Goal: Transaction & Acquisition: Obtain resource

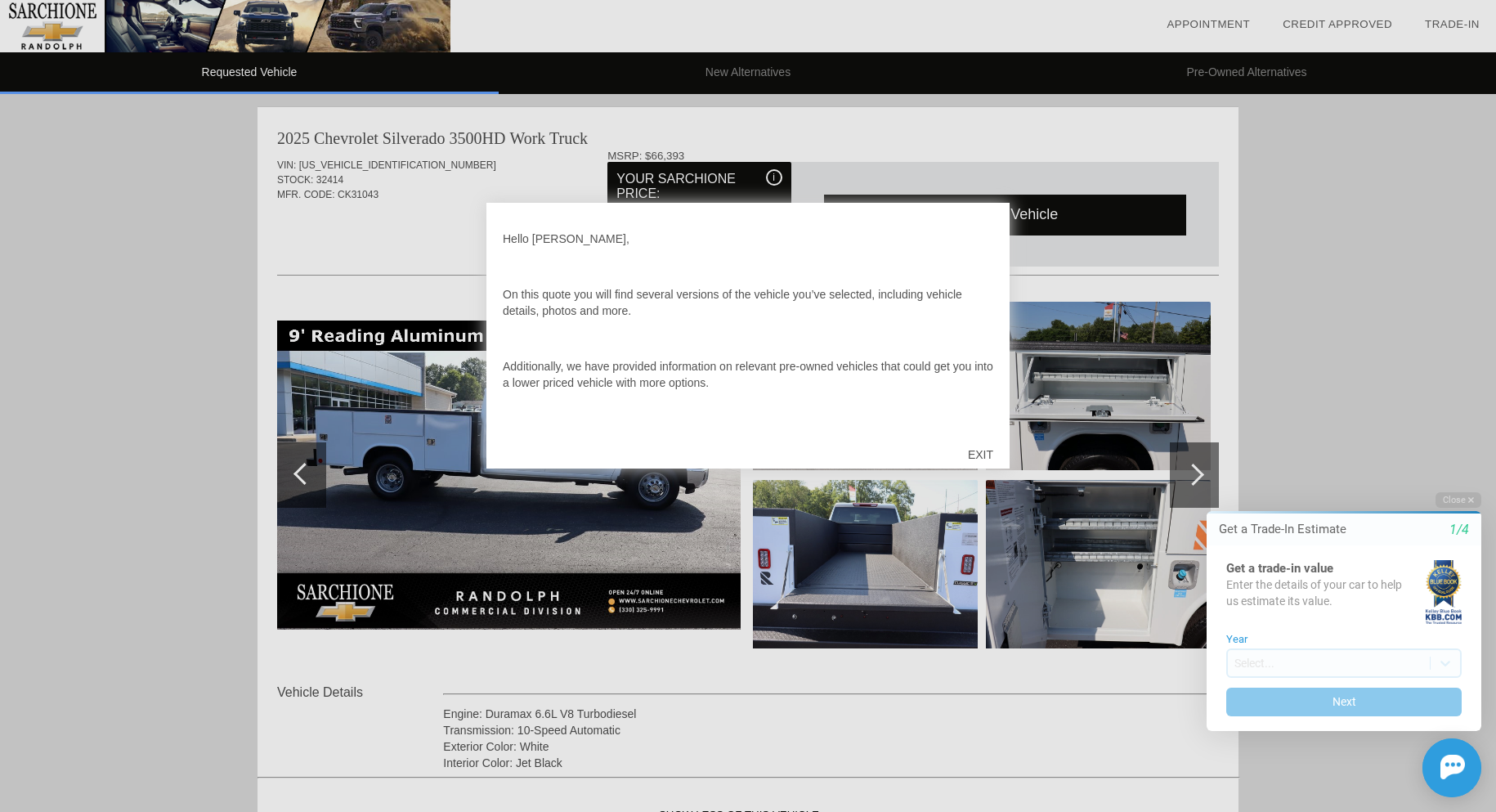
click at [978, 453] on div "EXIT" at bounding box center [980, 454] width 58 height 49
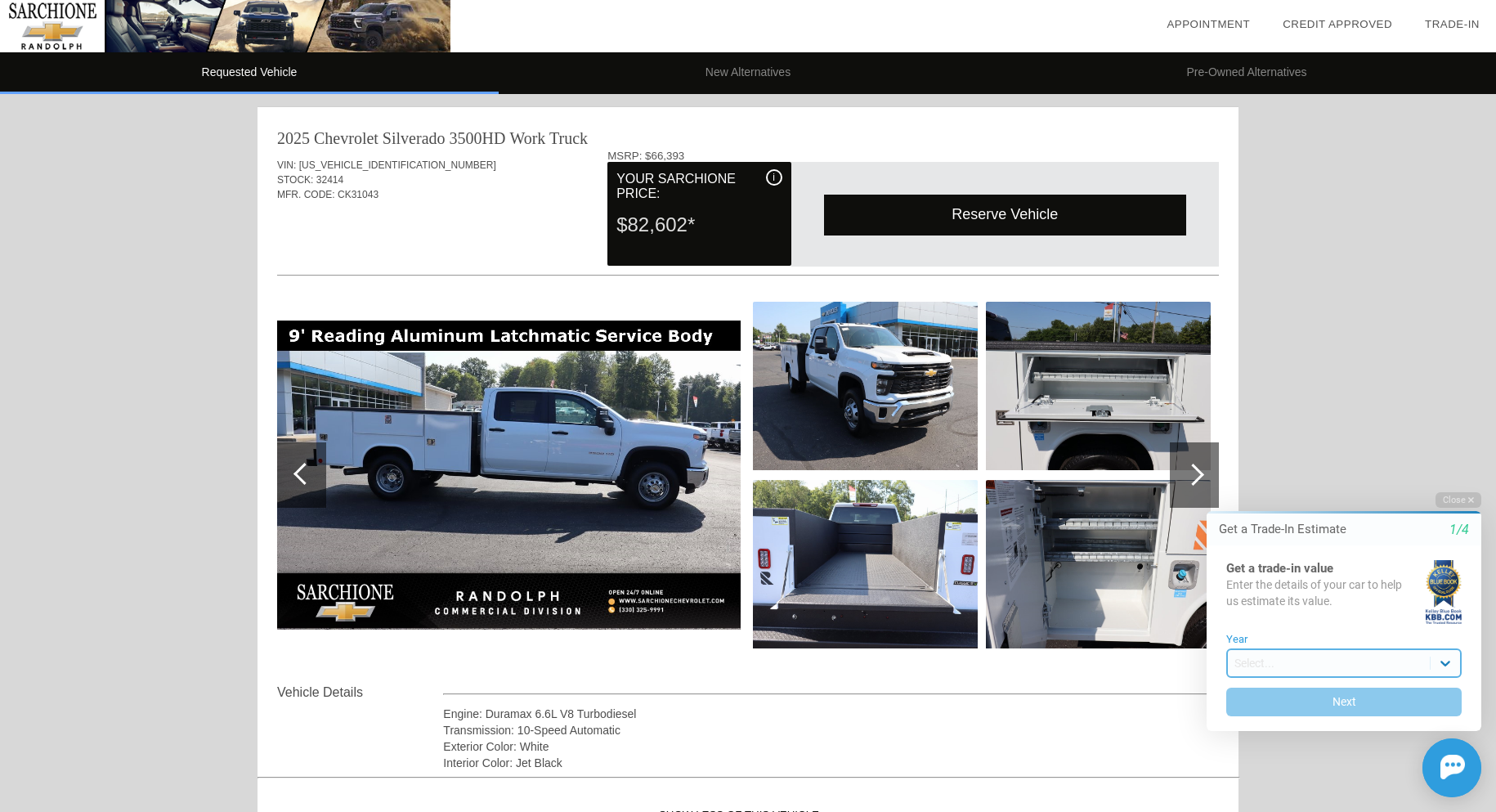
click at [1448, 477] on body "Welcome! Get a Trade-In Estimate 1/4 Get a trade-in value Enter the details of …" at bounding box center [1334, 477] width 324 height 0
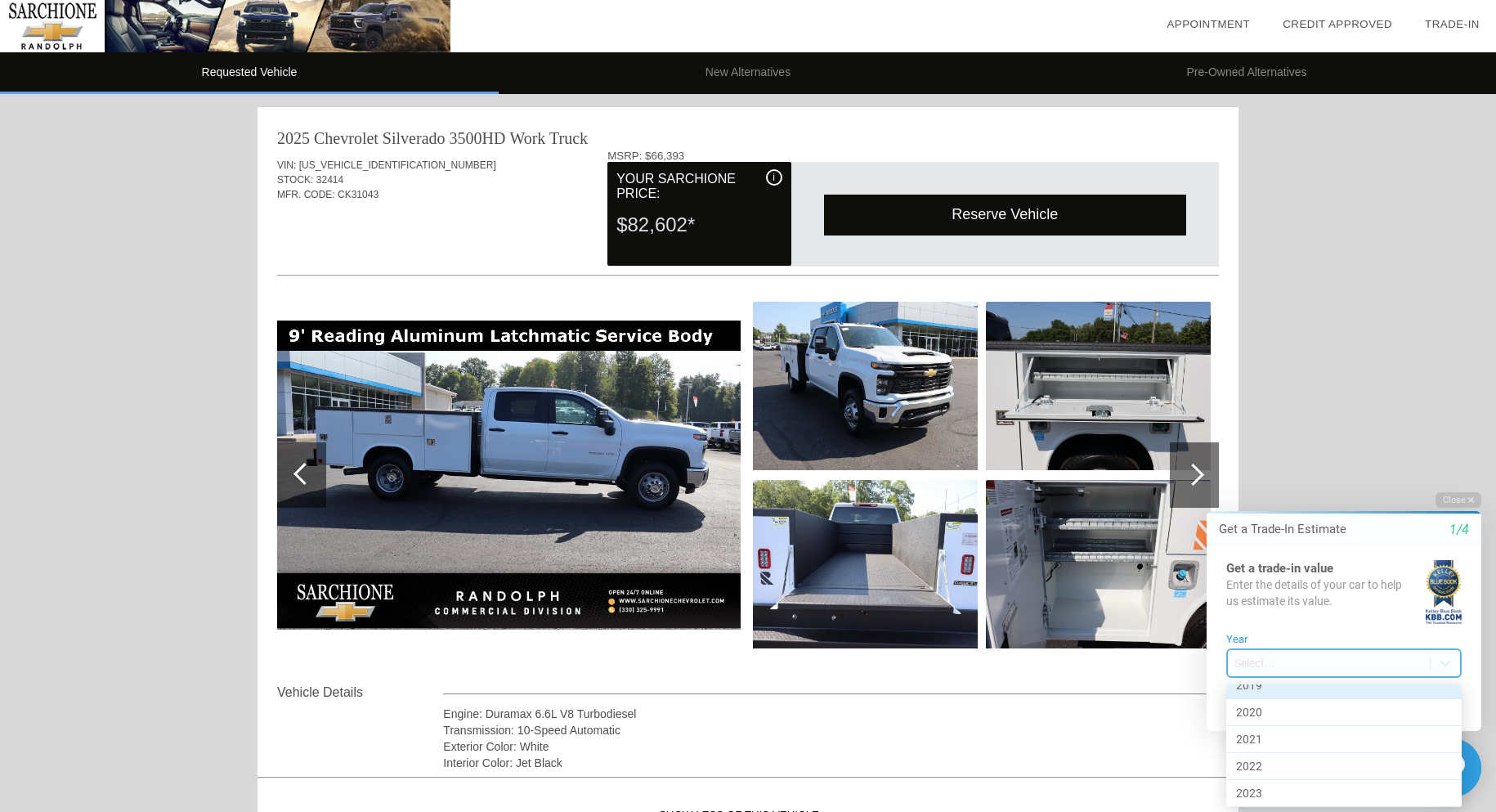
scroll to position [721, 0]
click at [1281, 729] on div "2020" at bounding box center [1343, 737] width 235 height 27
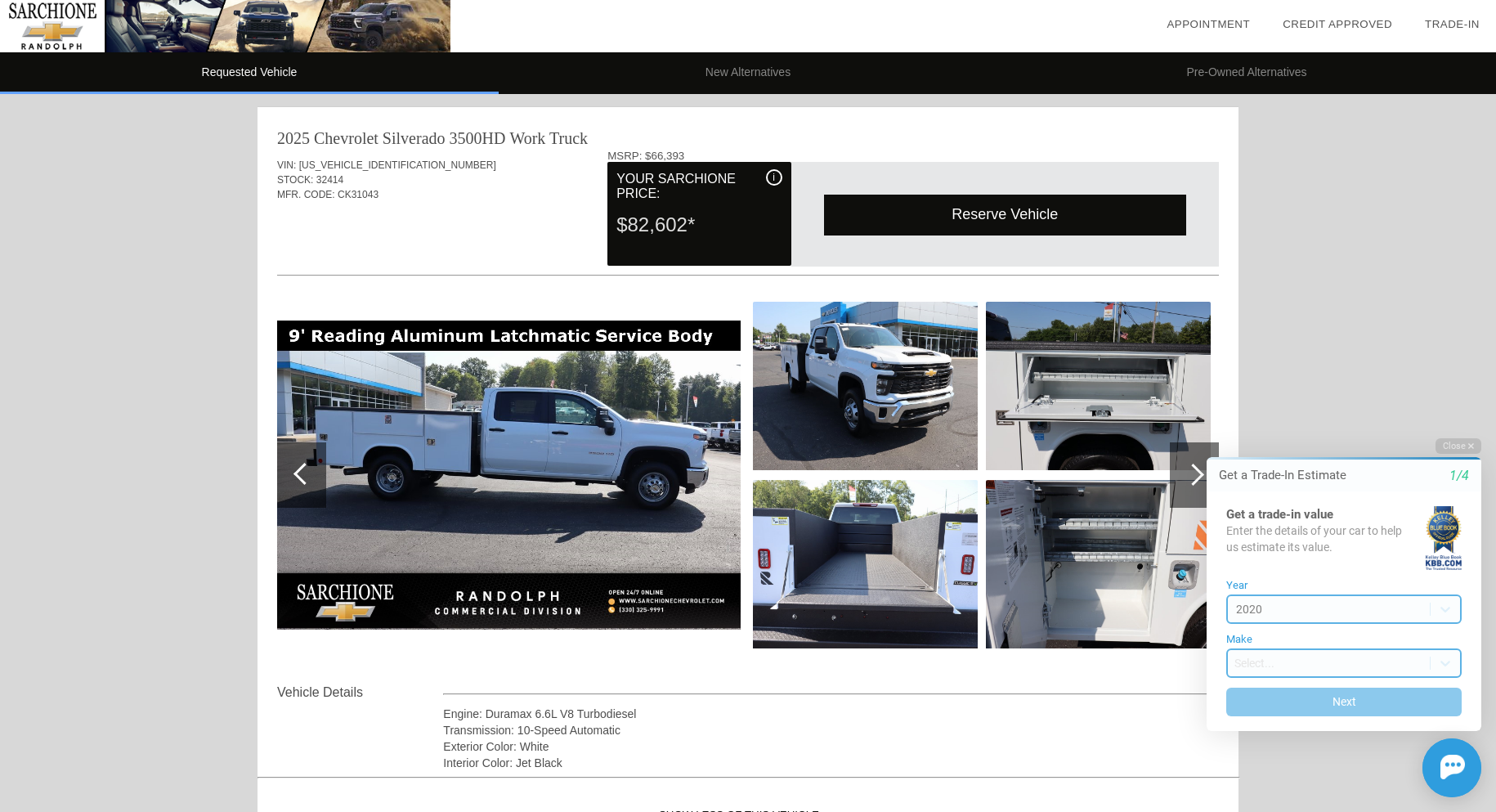
click at [1261, 423] on body "Welcome! Get a Trade-In Estimate 1/4 Get a trade-in value Enter the details of …" at bounding box center [1334, 423] width 324 height 0
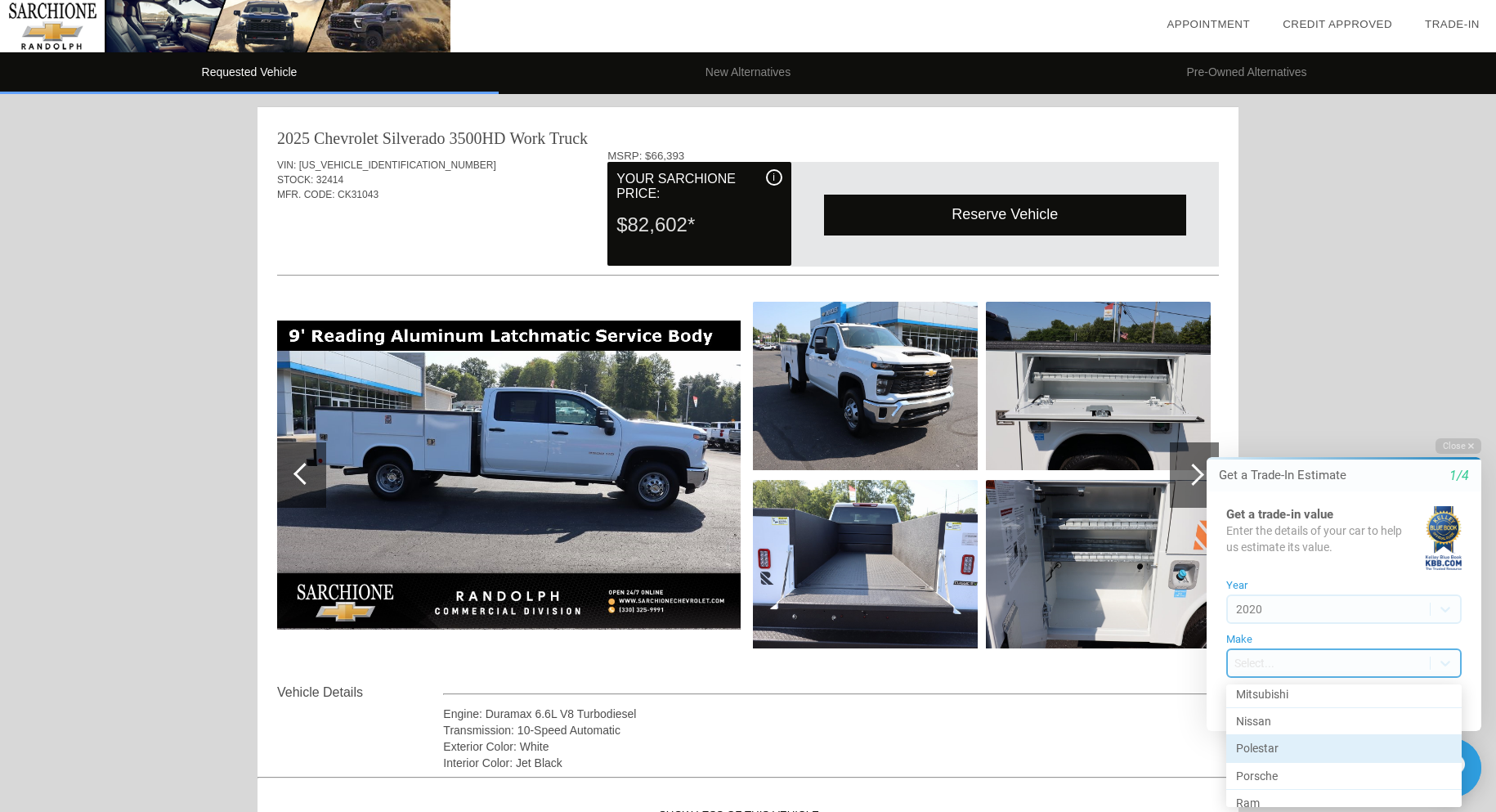
scroll to position [981, 0]
click at [1267, 718] on div "Ram" at bounding box center [1343, 721] width 235 height 27
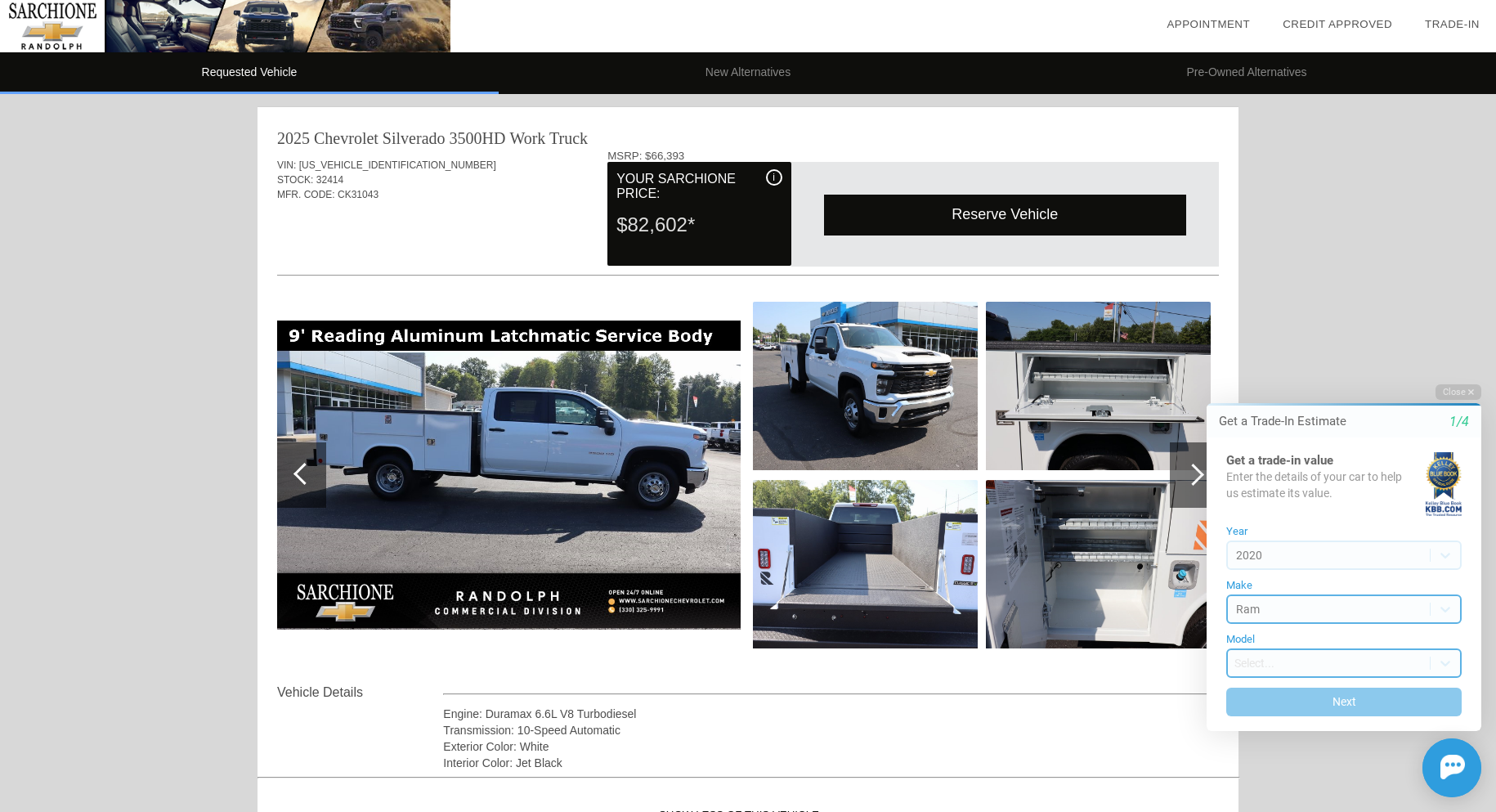
click at [1263, 369] on body "Welcome! Get a Trade-In Estimate 1/4 Get a trade-in value Enter the details of …" at bounding box center [1334, 369] width 324 height 0
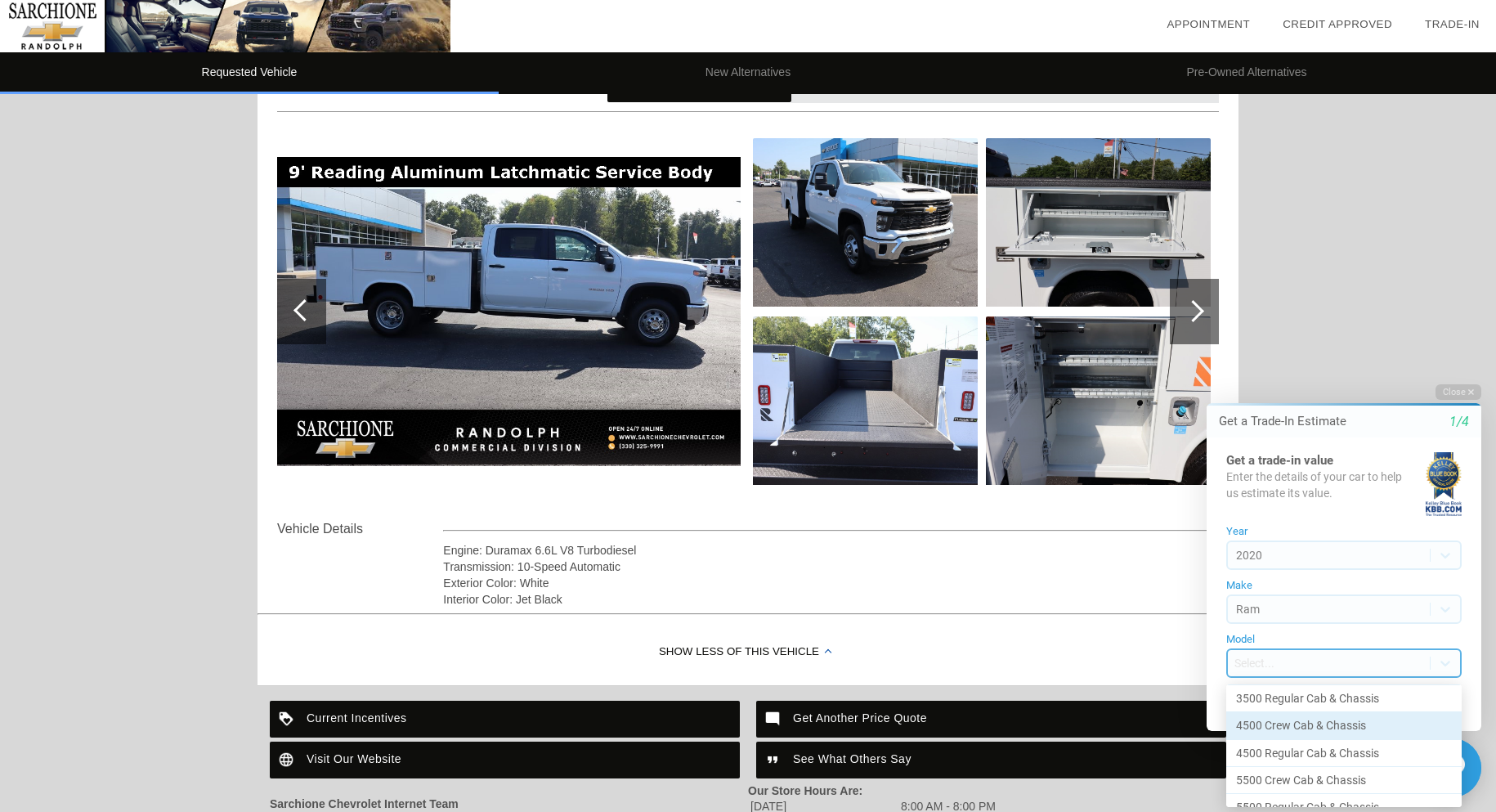
scroll to position [245, 0]
click at [1307, 696] on div "3500 Crew Cab & Chassis" at bounding box center [1343, 699] width 235 height 27
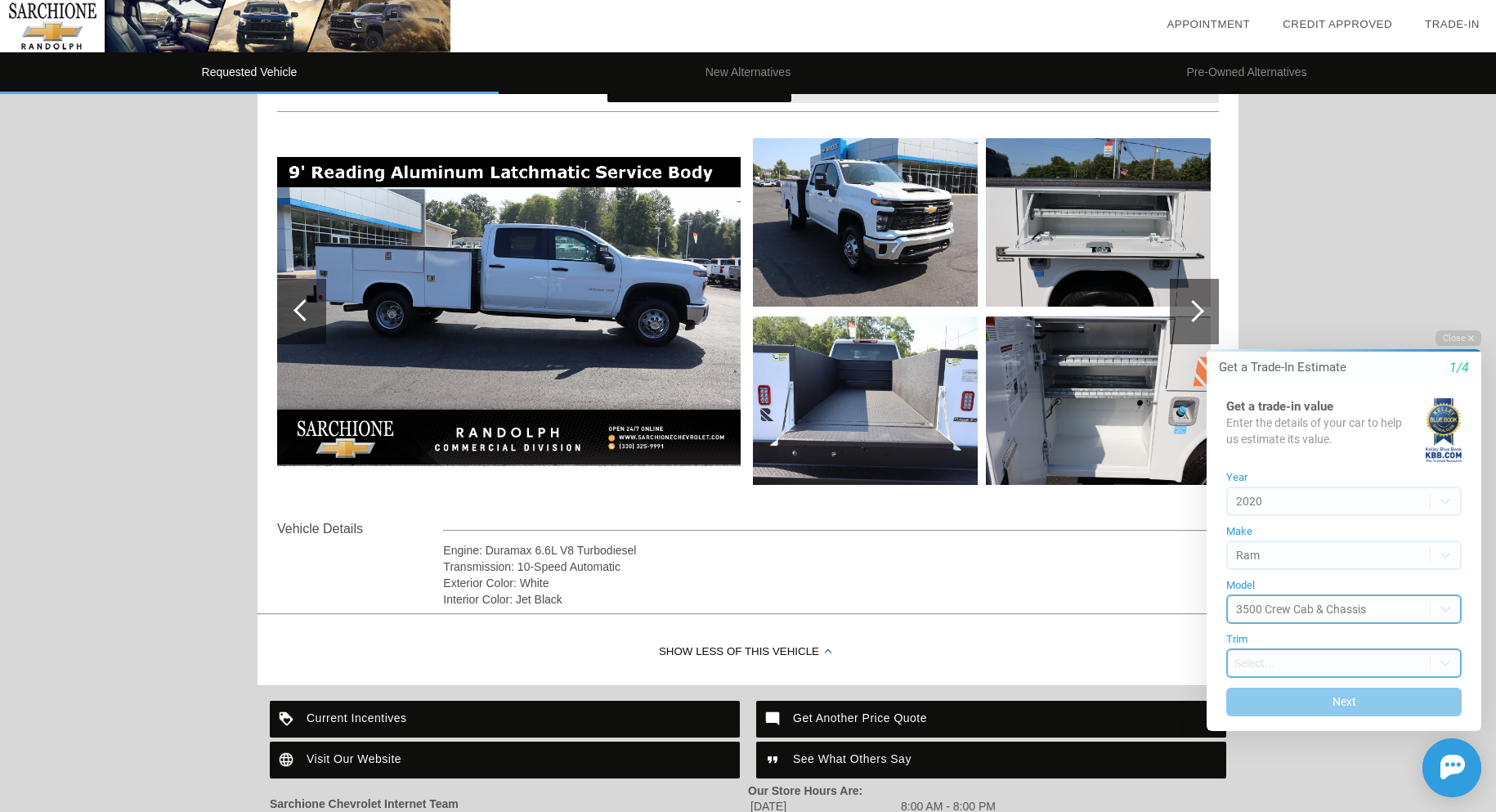
click at [1266, 316] on body "Welcome! Get a Trade-In Estimate 1/4 Get a trade-in value Enter the details of …" at bounding box center [1334, 316] width 324 height 0
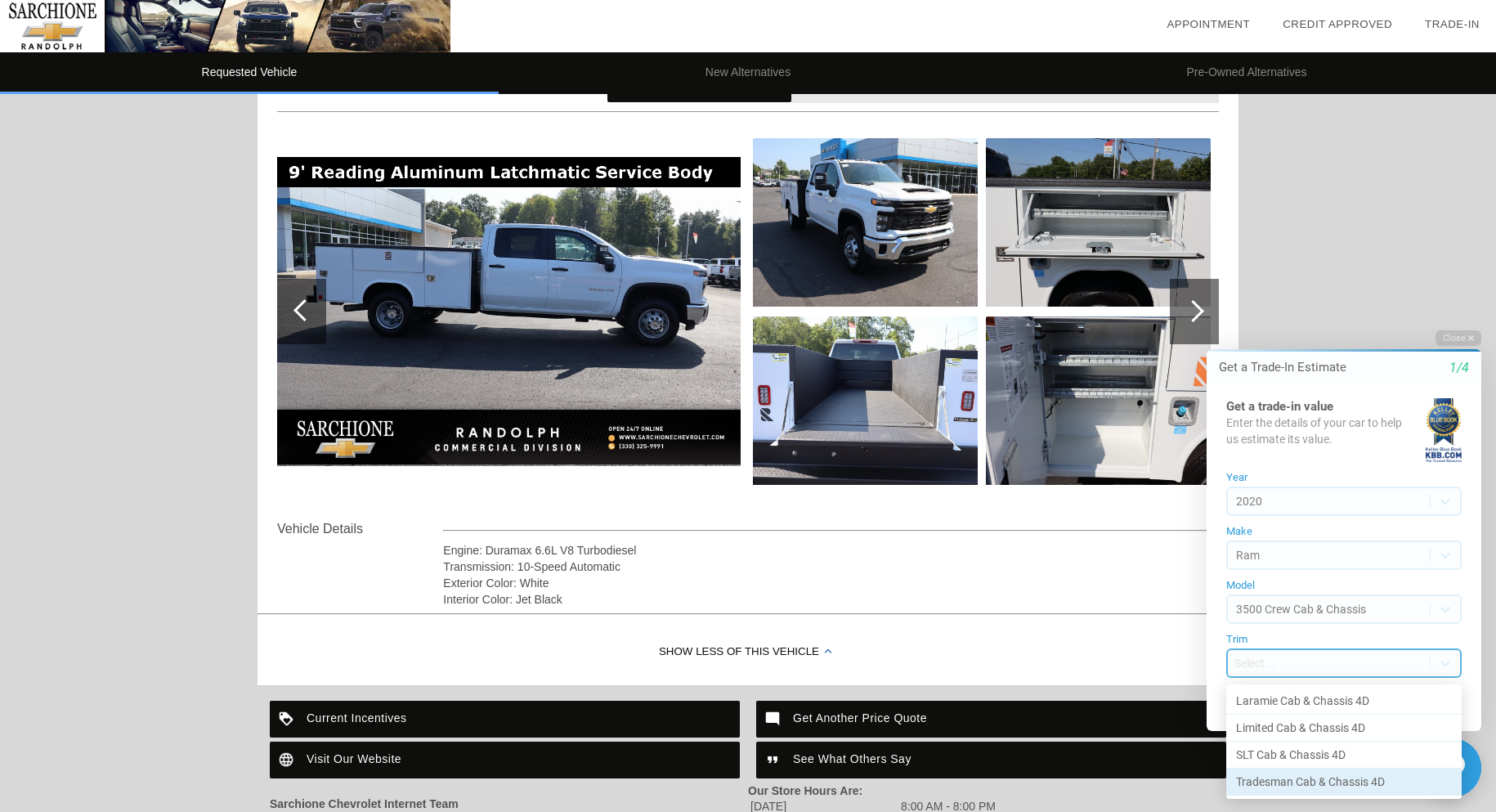
click at [1287, 779] on div "Tradesman Cab & Chassis 4D" at bounding box center [1343, 782] width 235 height 26
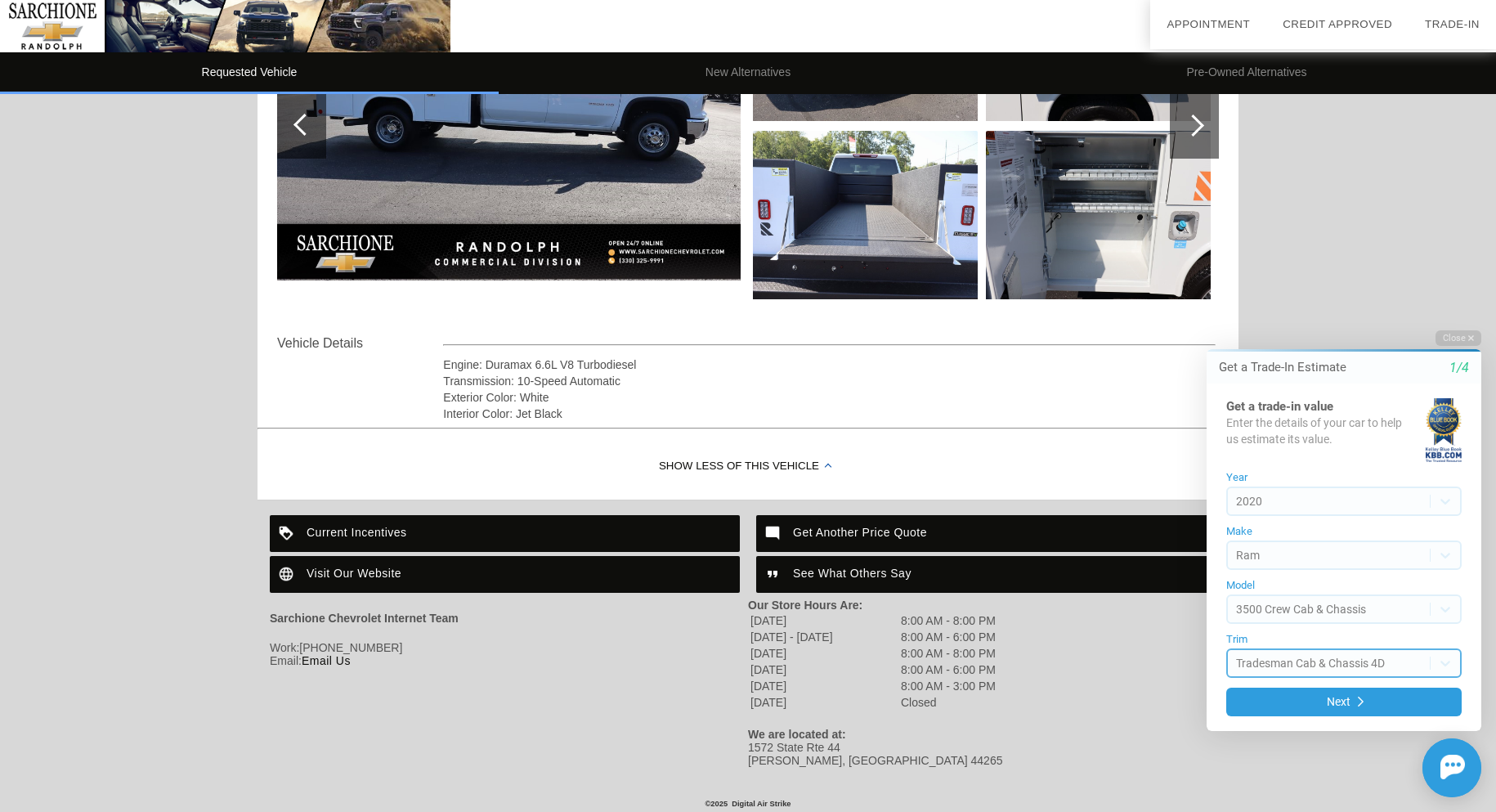
scroll to position [354, 0]
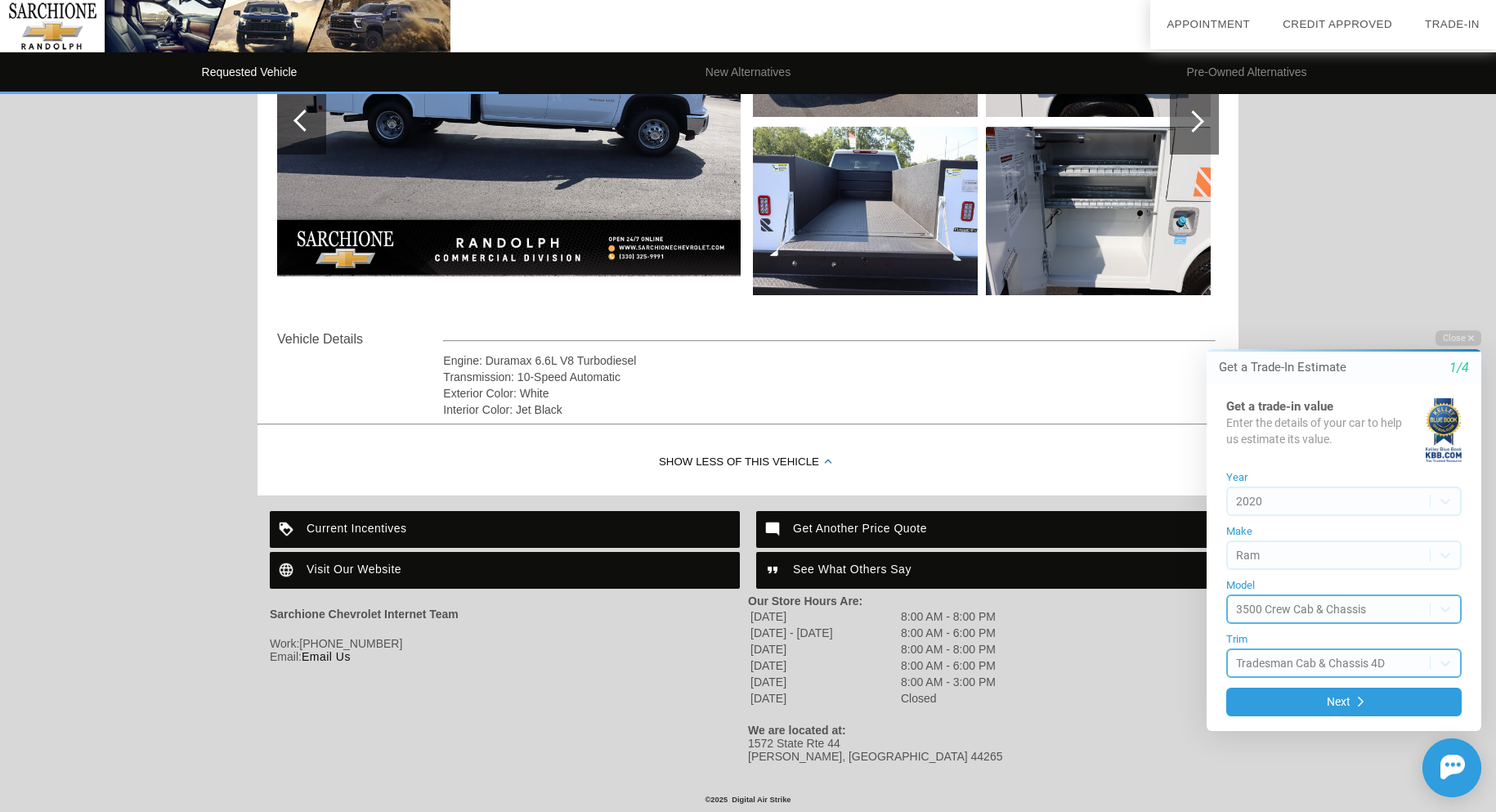
click at [1377, 316] on body "Welcome! Get a Trade-In Estimate 1/4 Get a trade-in value Enter the details of …" at bounding box center [1334, 316] width 324 height 0
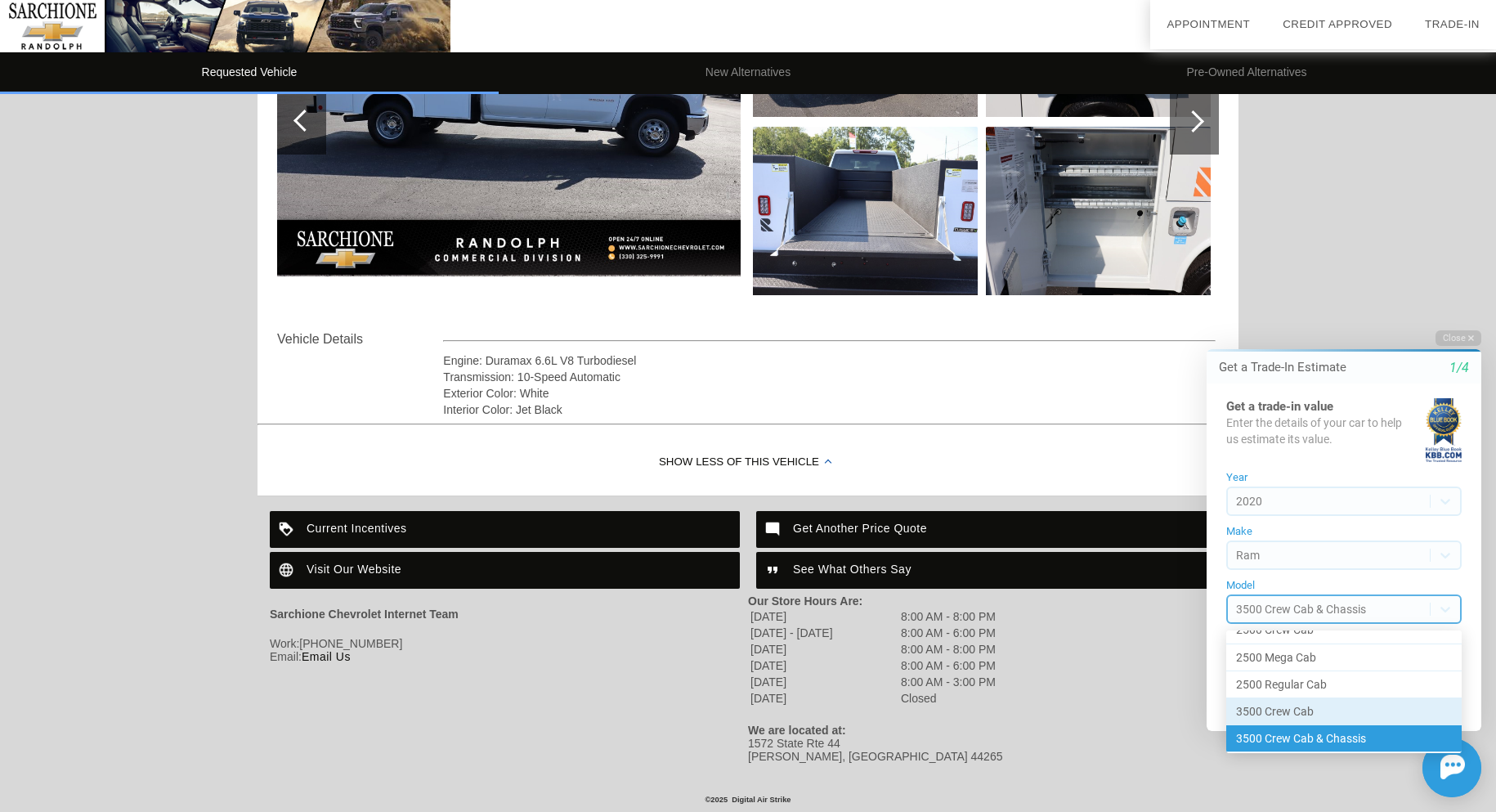
scroll to position [163, 0]
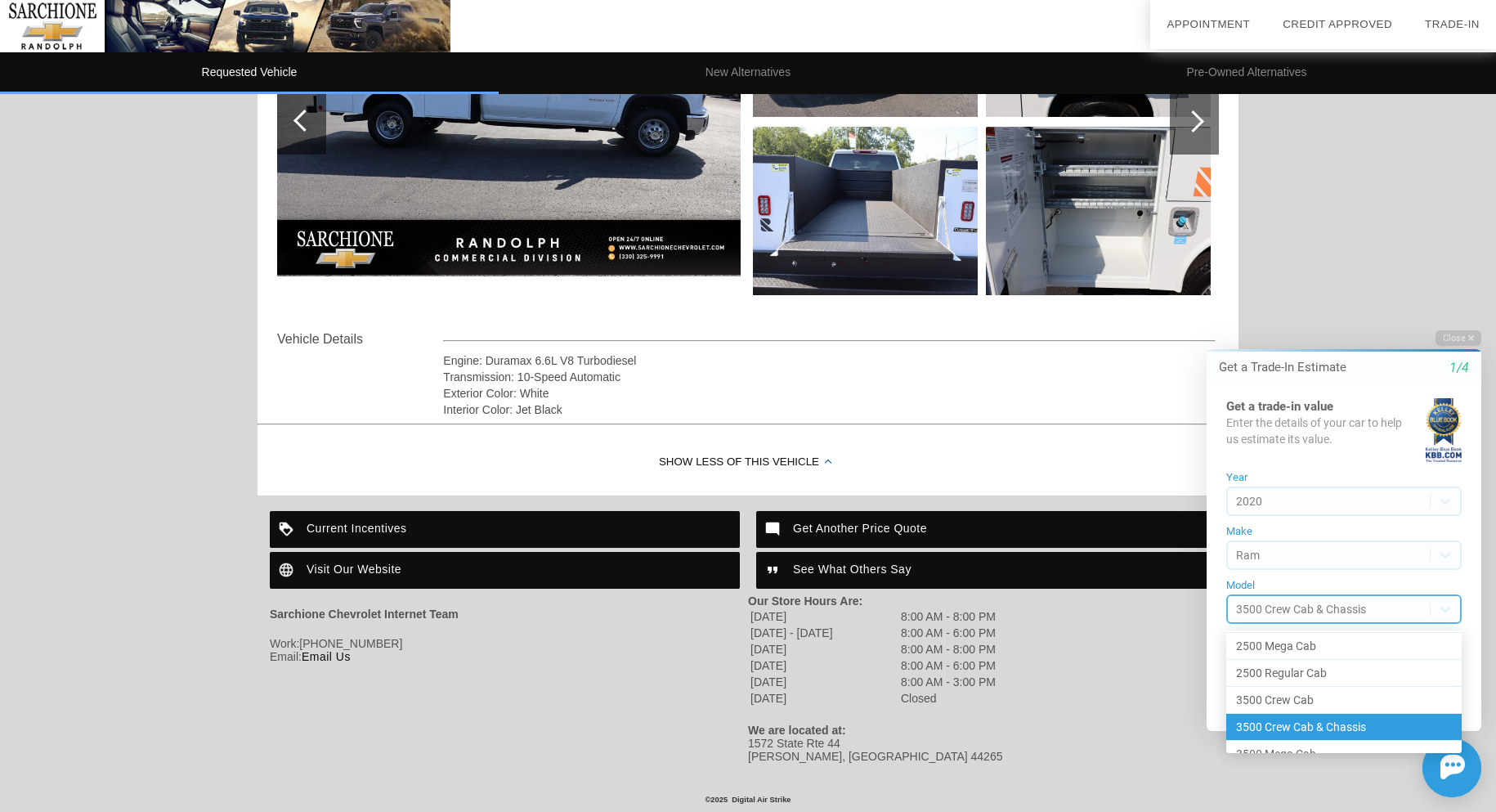
click at [1298, 727] on div "3500 Crew Cab & Chassis" at bounding box center [1343, 727] width 235 height 27
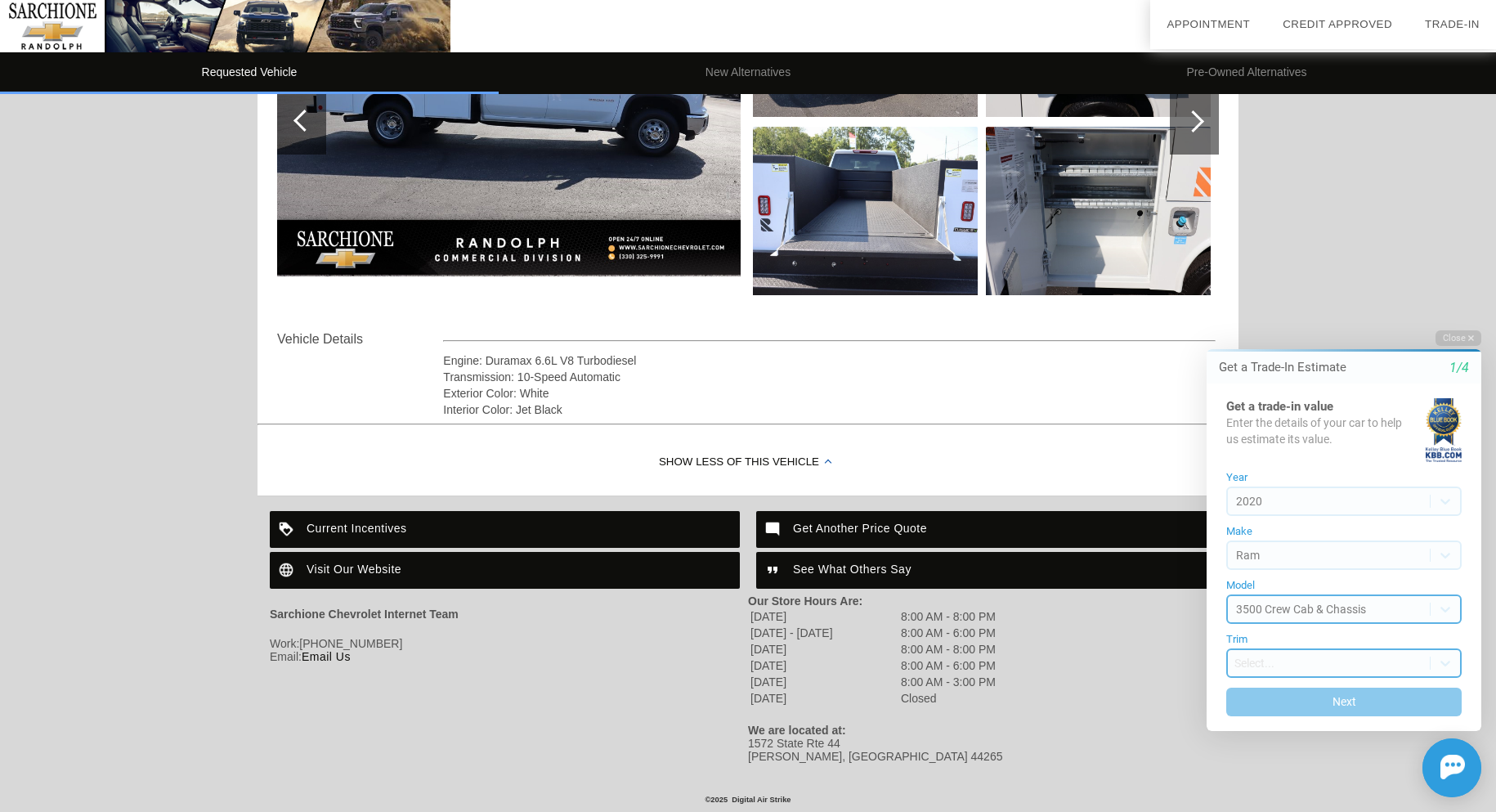
click at [1269, 316] on body "Welcome! Get a Trade-In Estimate 1/4 Get a trade-in value Enter the details of …" at bounding box center [1334, 316] width 324 height 0
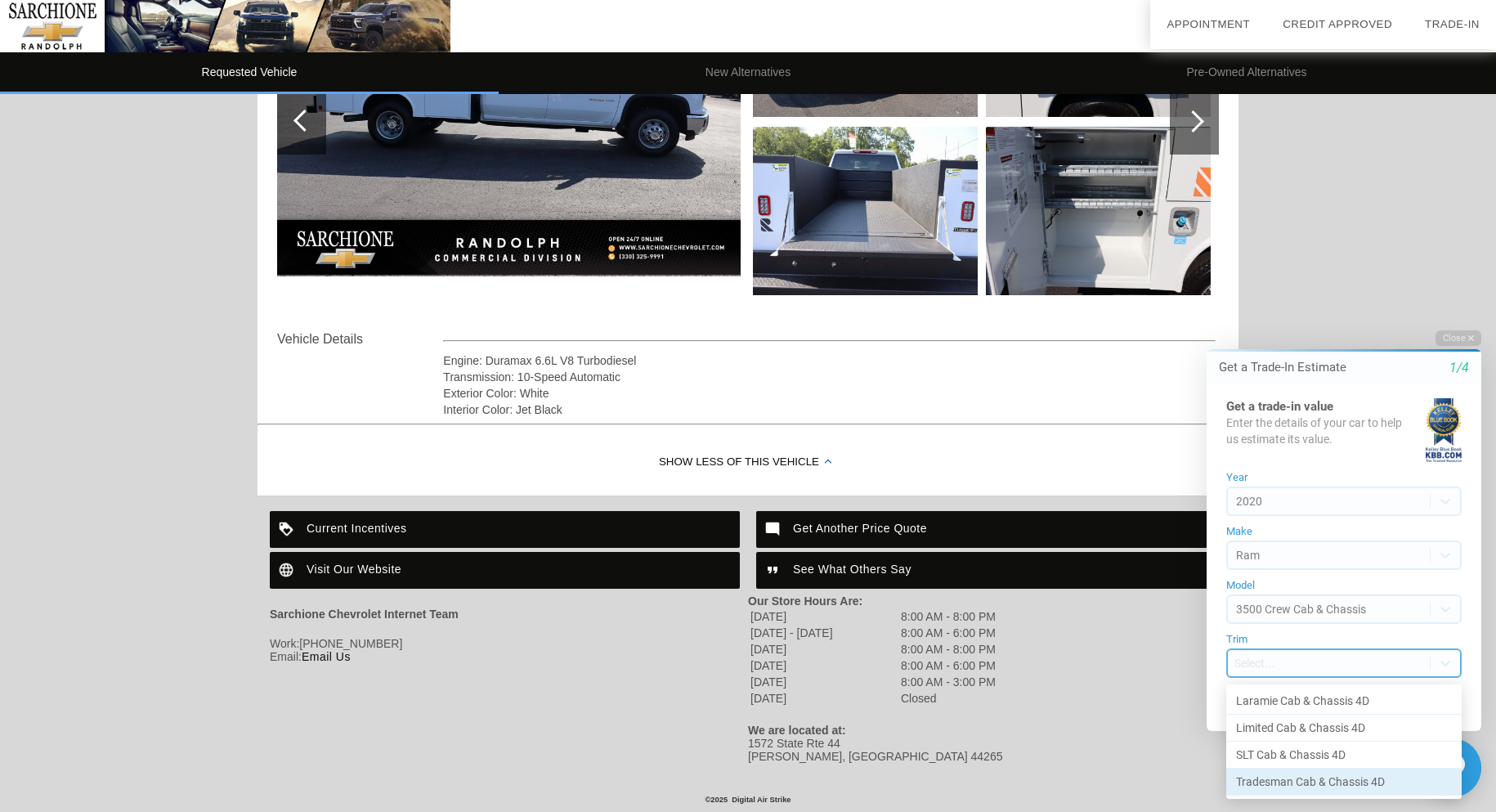
click at [1303, 780] on div "Tradesman Cab & Chassis 4D" at bounding box center [1343, 782] width 235 height 26
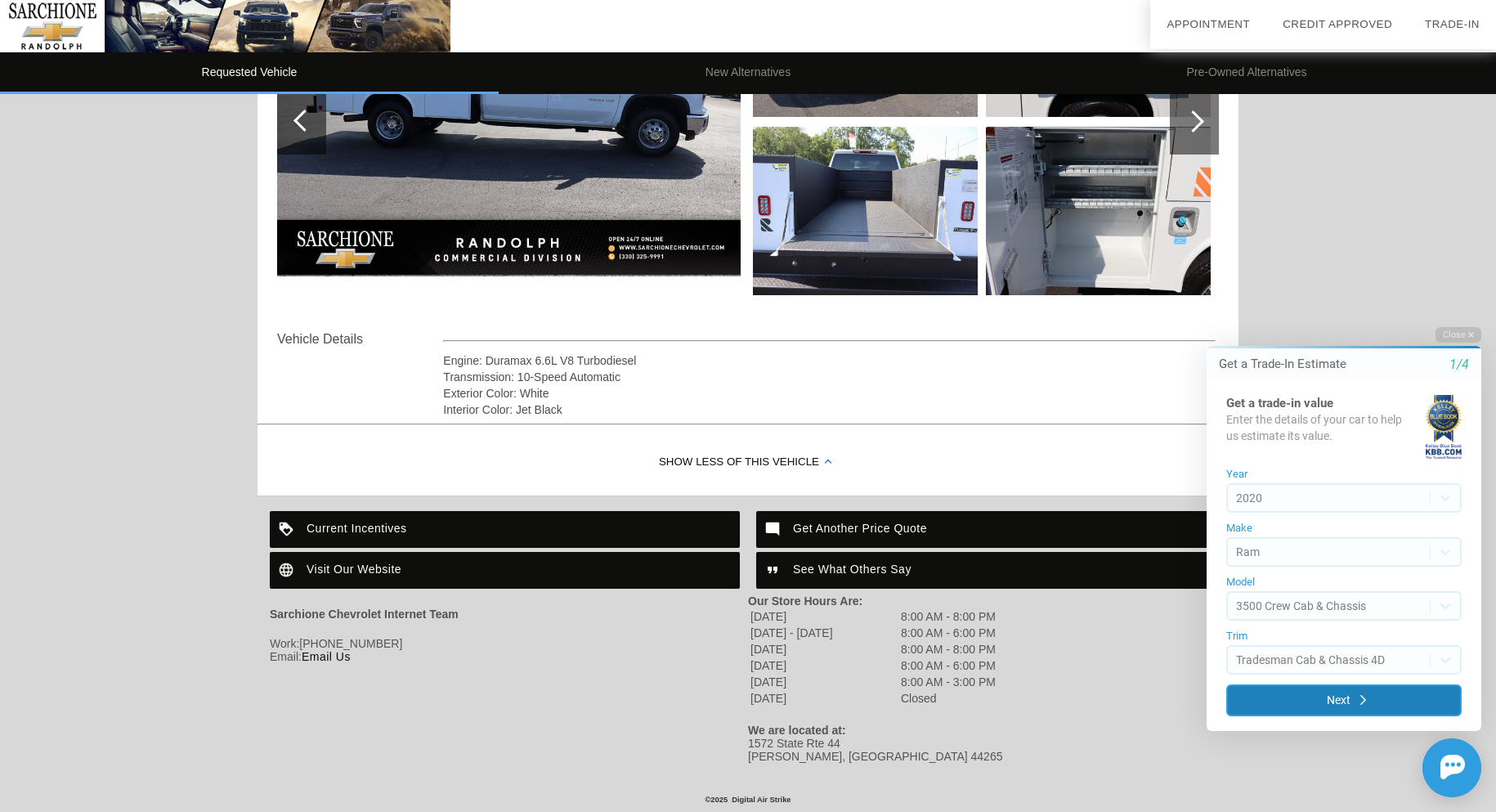
click at [1304, 700] on button "Next" at bounding box center [1343, 700] width 235 height 32
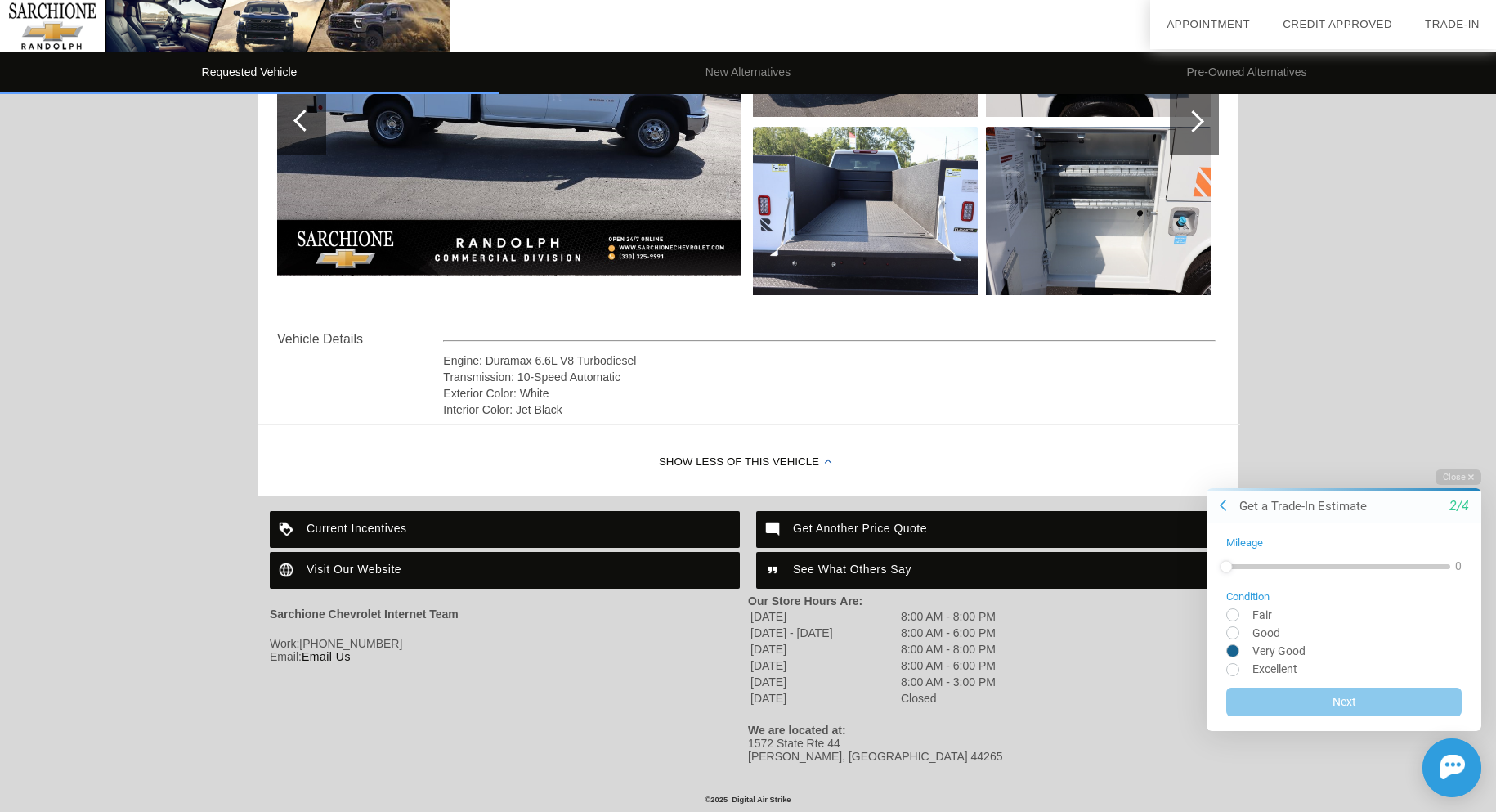
click at [1237, 649] on input "radio" at bounding box center [1343, 649] width 235 height 12
radio input "true"
drag, startPoint x: 1230, startPoint y: 571, endPoint x: 1327, endPoint y: 566, distance: 97.1
click at [1327, 566] on div at bounding box center [1320, 566] width 189 height 30
click at [1339, 695] on button "Next" at bounding box center [1343, 699] width 235 height 32
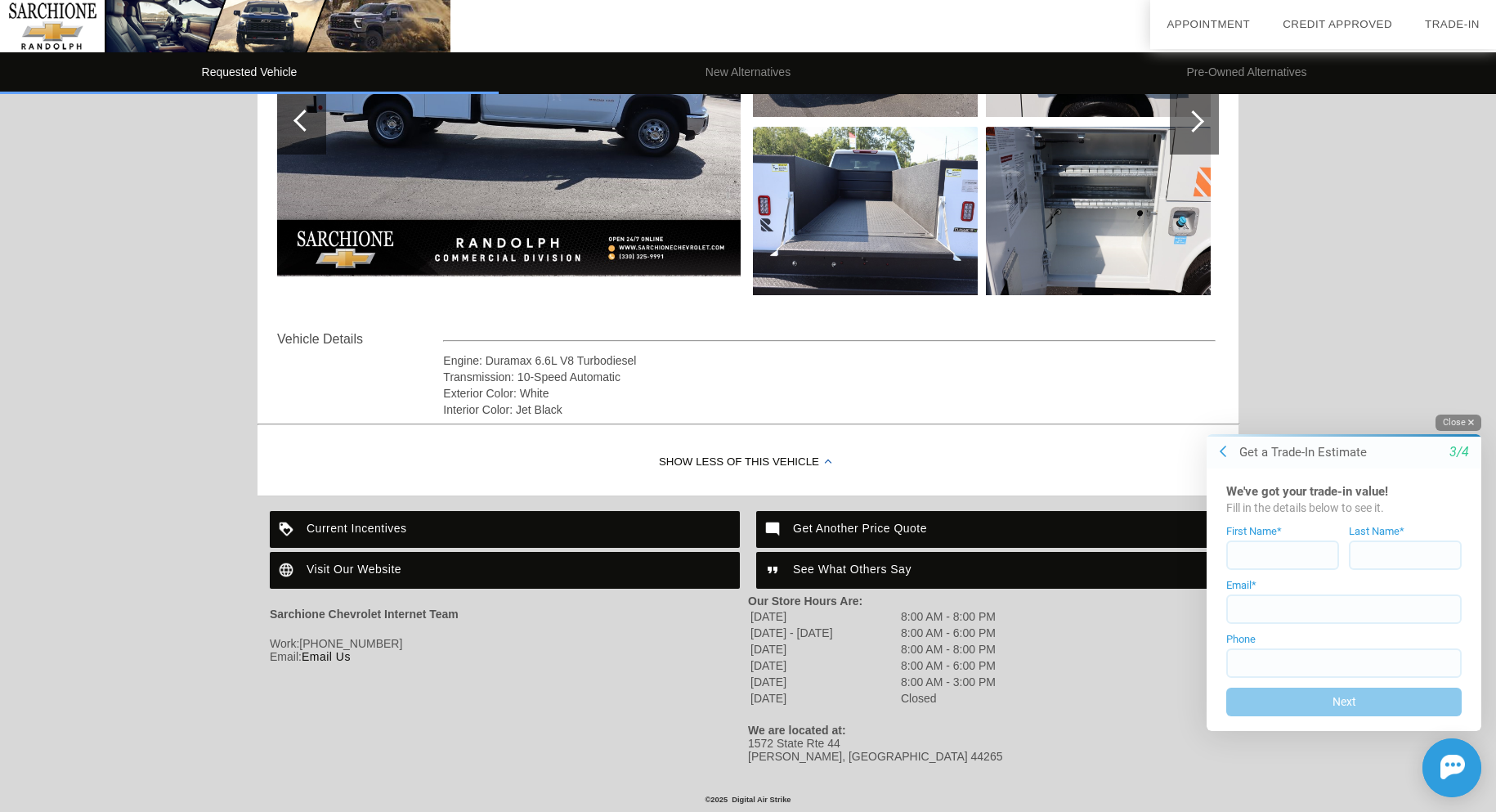
click at [1471, 419] on icon "button" at bounding box center [1471, 422] width 6 height 9
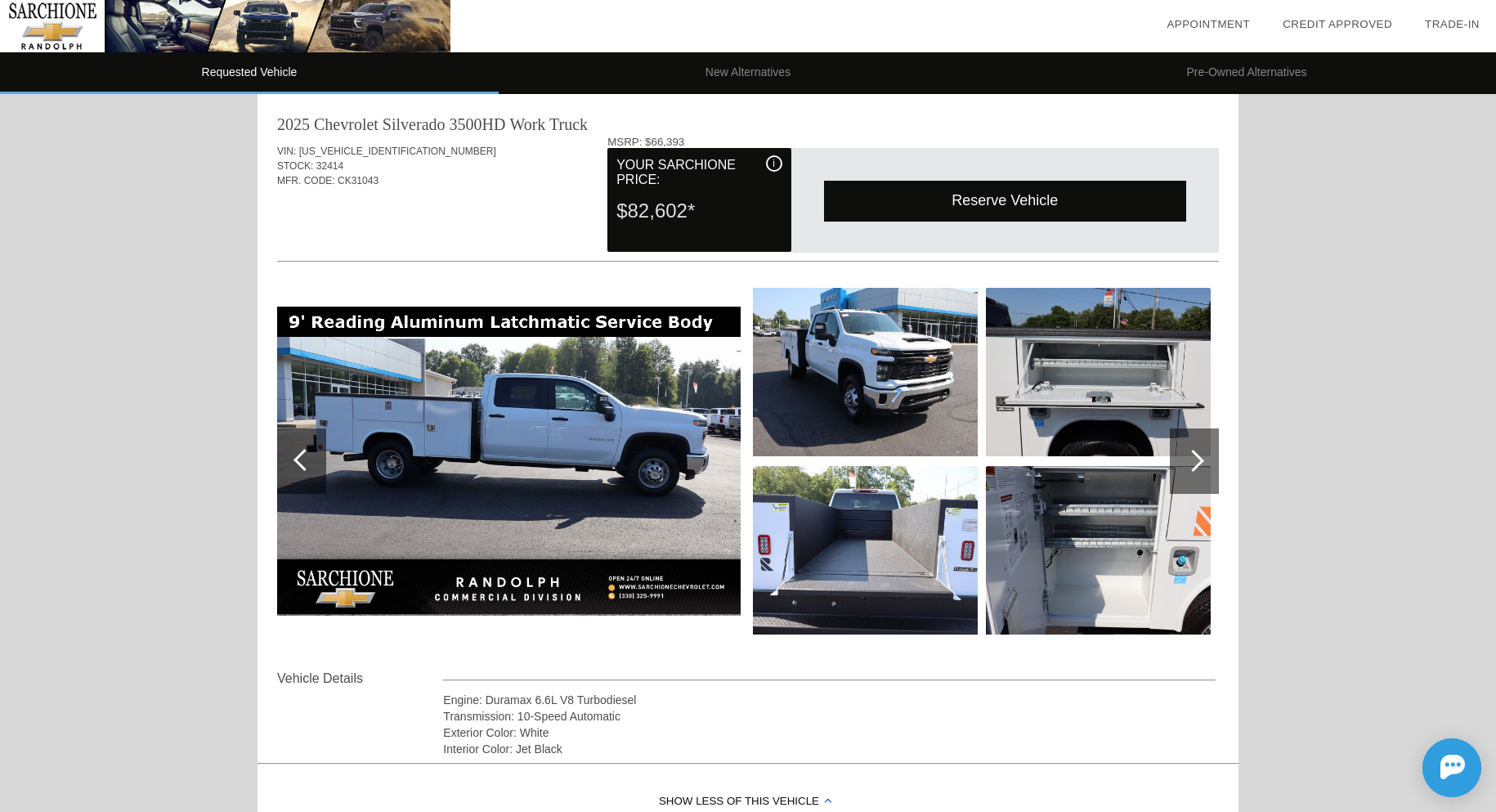
scroll to position [0, 0]
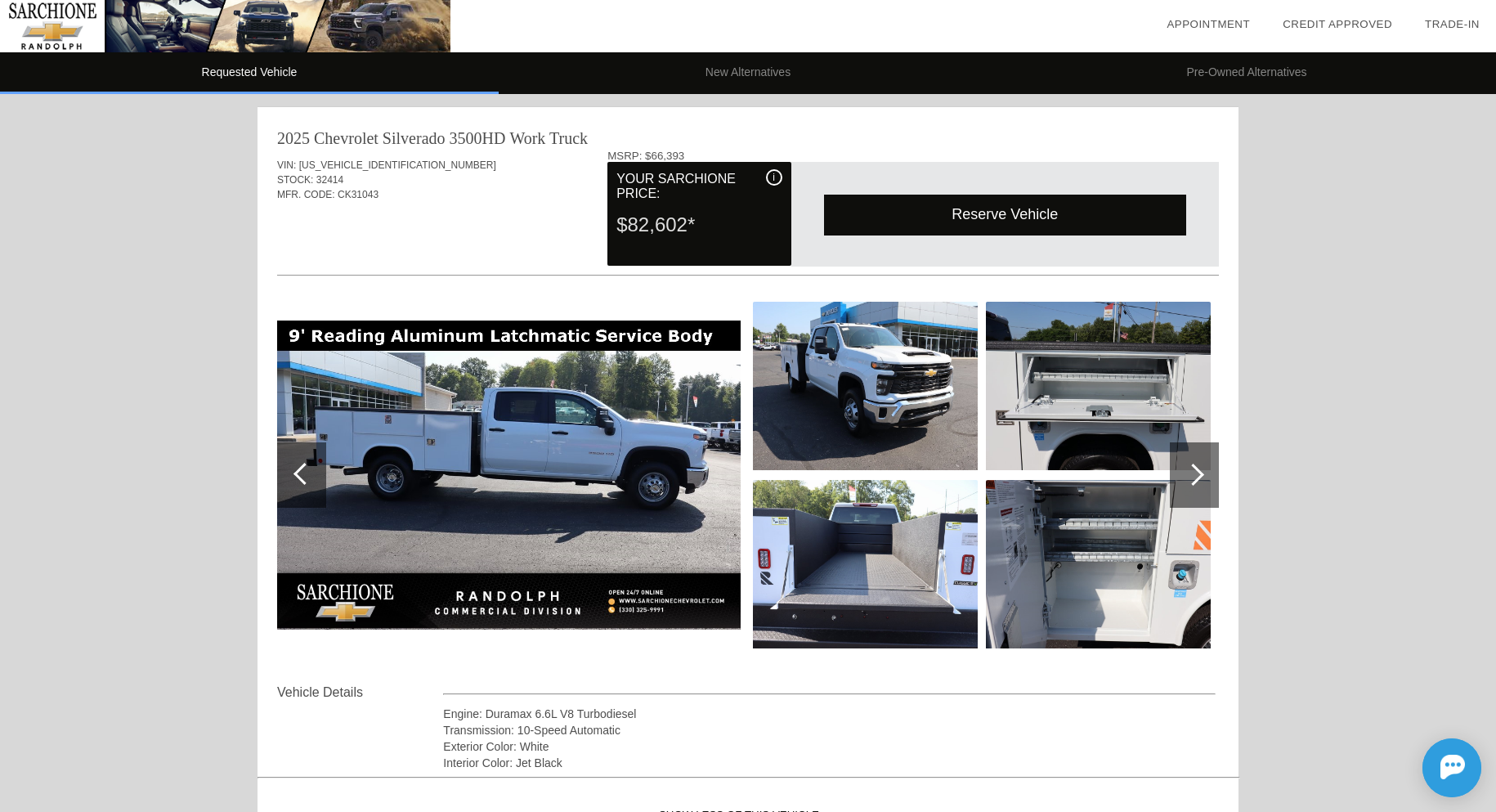
click at [863, 405] on img at bounding box center [865, 385] width 225 height 168
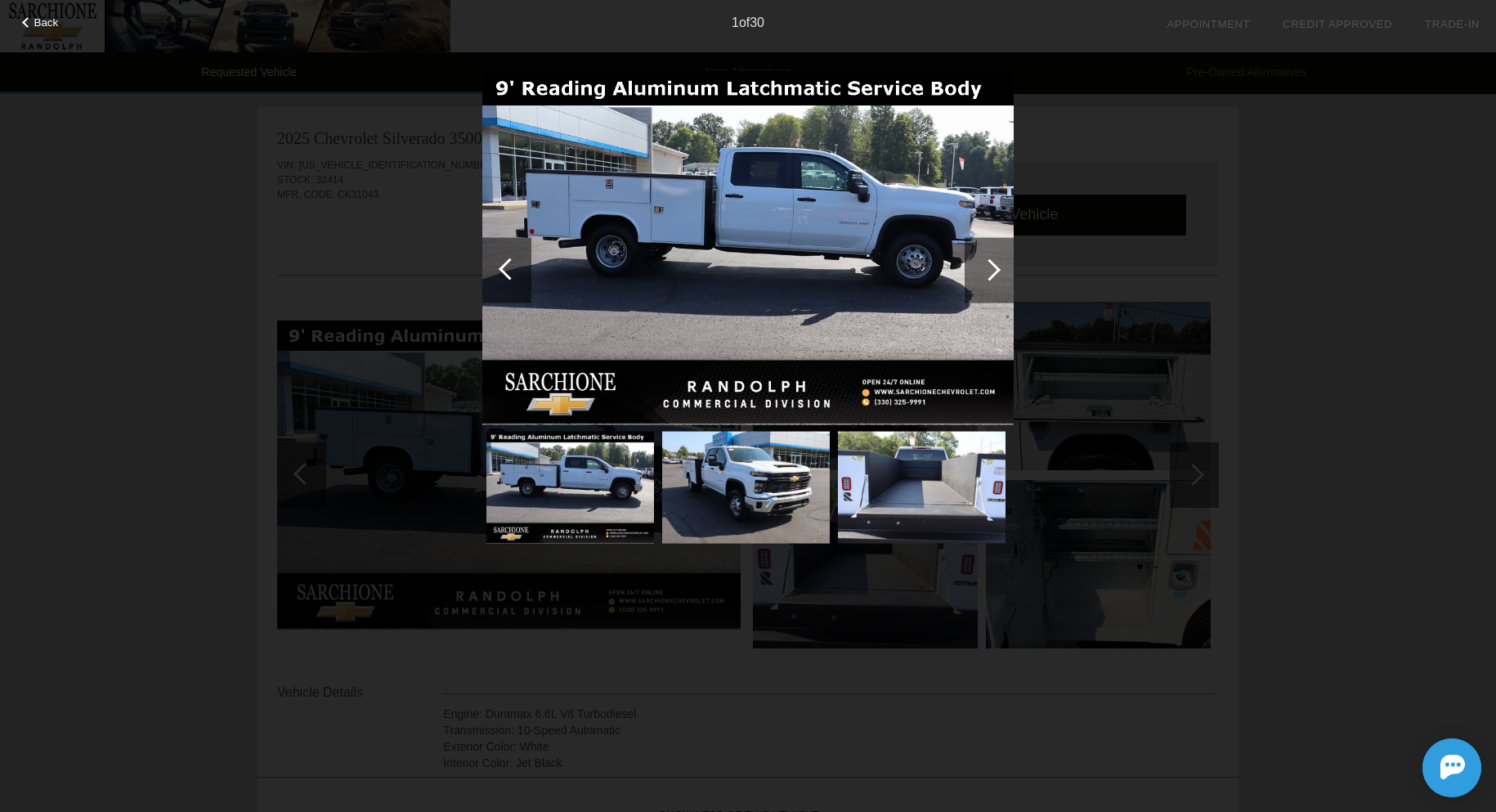
click at [994, 268] on div at bounding box center [989, 269] width 22 height 22
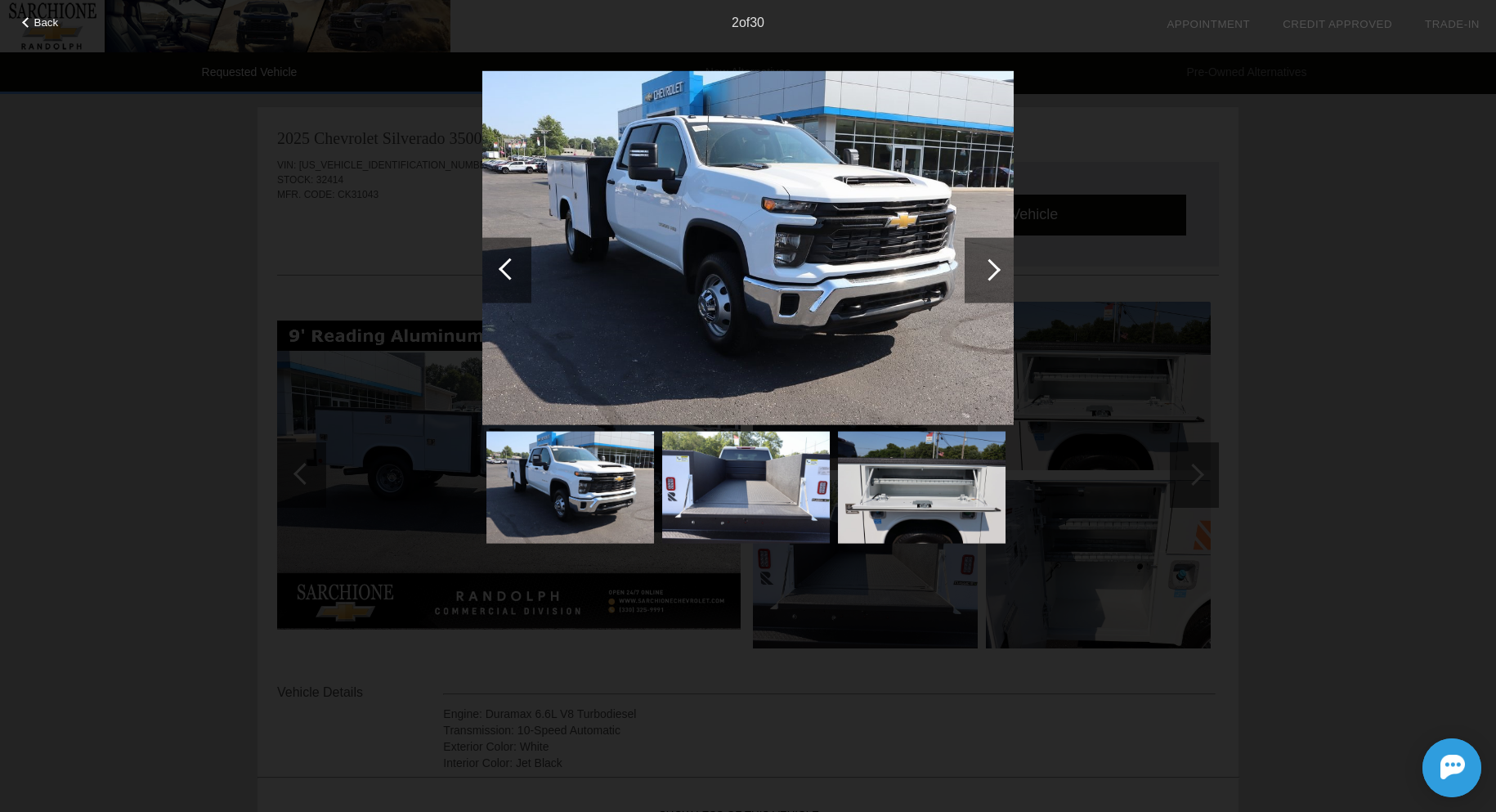
click at [994, 268] on div at bounding box center [989, 269] width 22 height 22
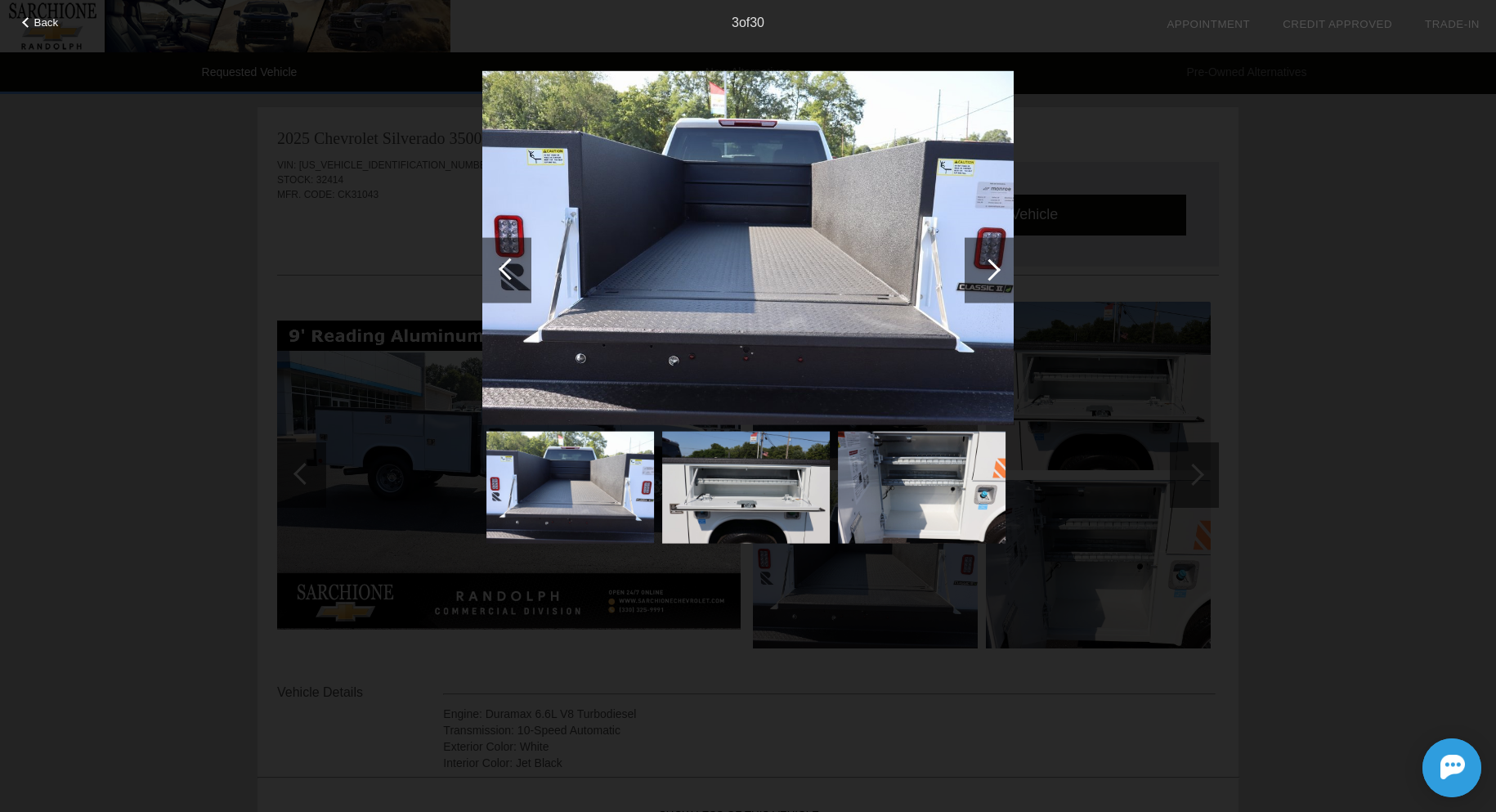
click at [499, 267] on div at bounding box center [507, 270] width 49 height 66
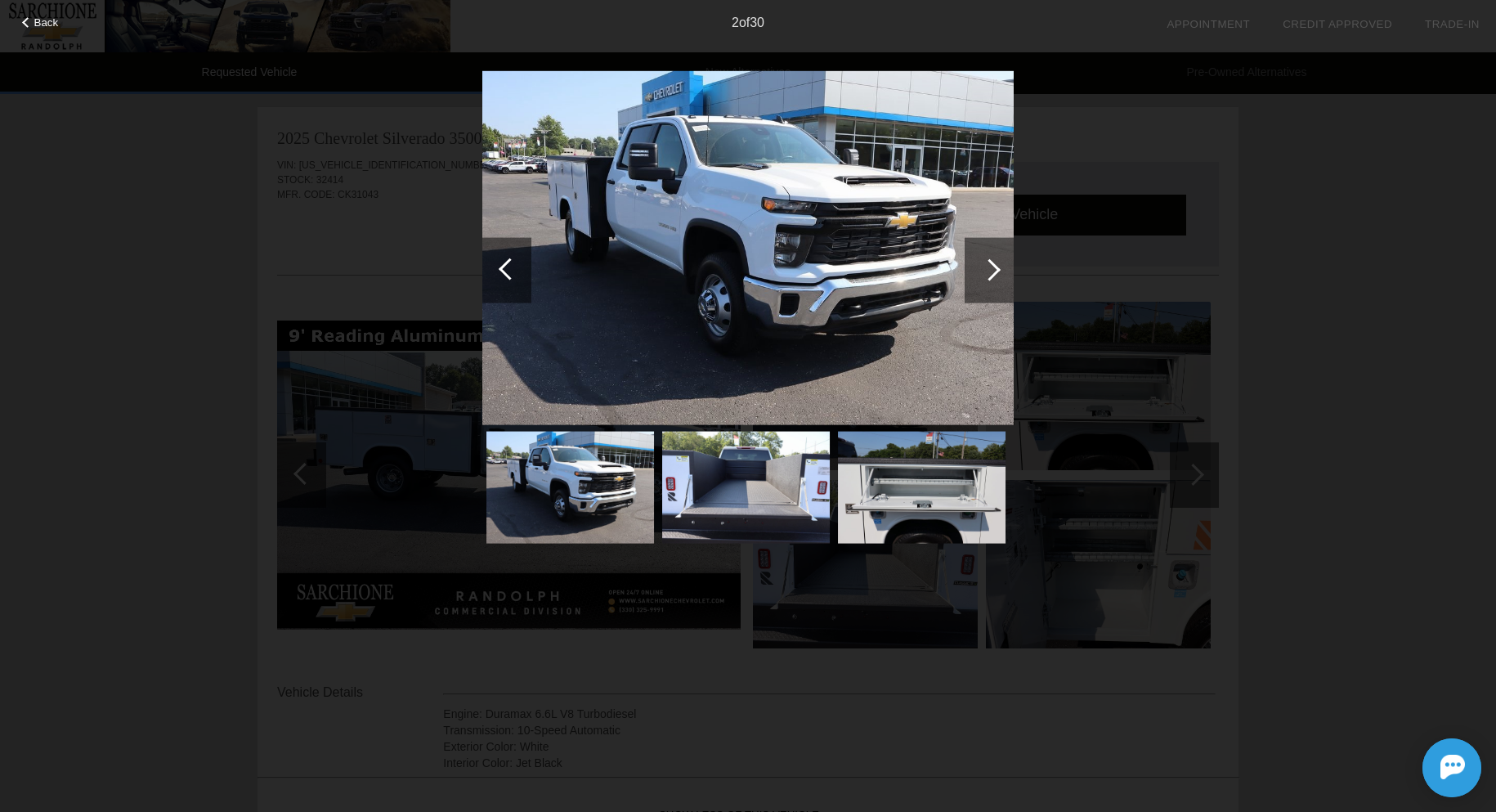
click at [1001, 271] on div at bounding box center [989, 270] width 49 height 66
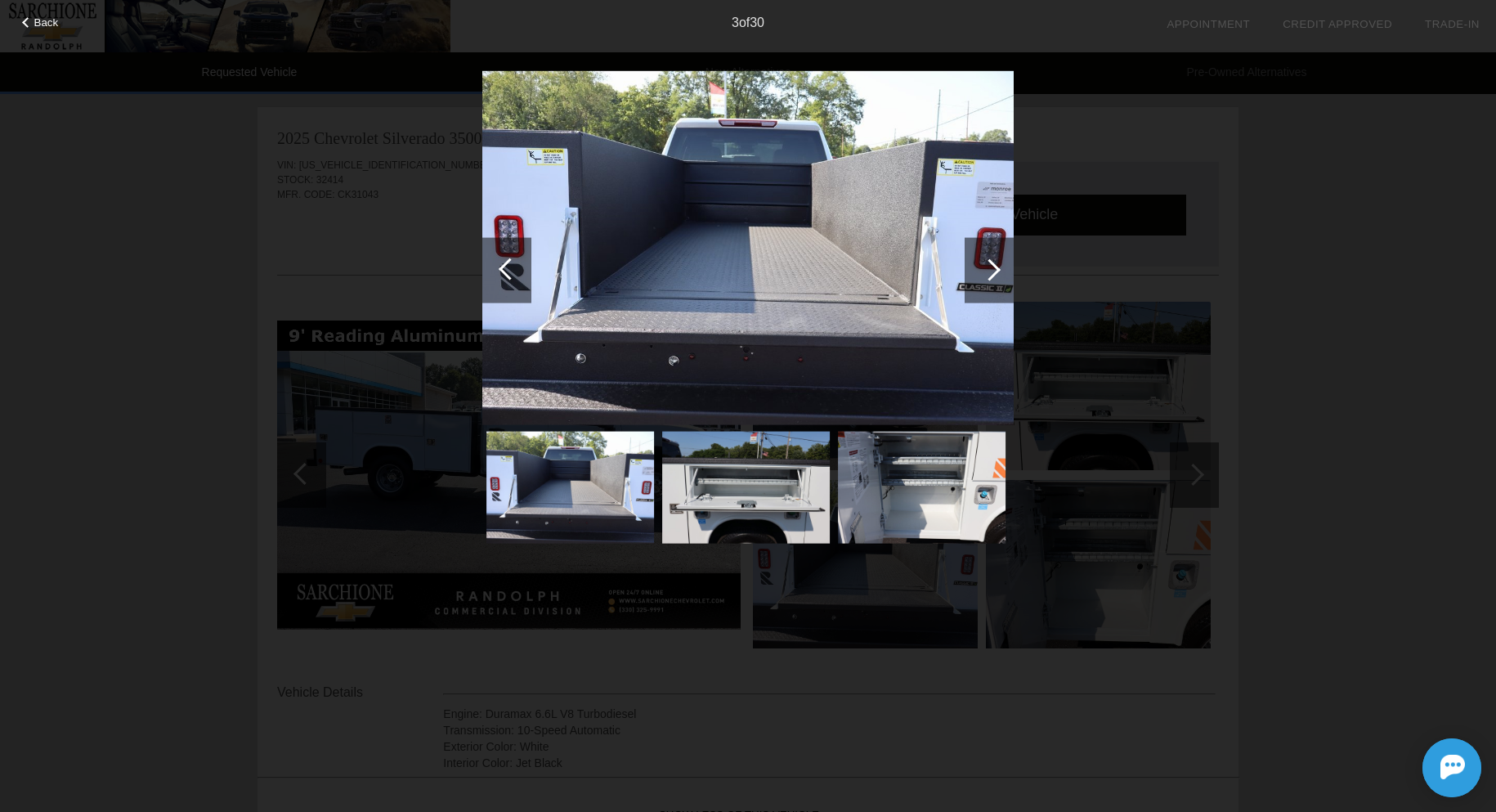
click at [1001, 271] on div at bounding box center [989, 270] width 49 height 66
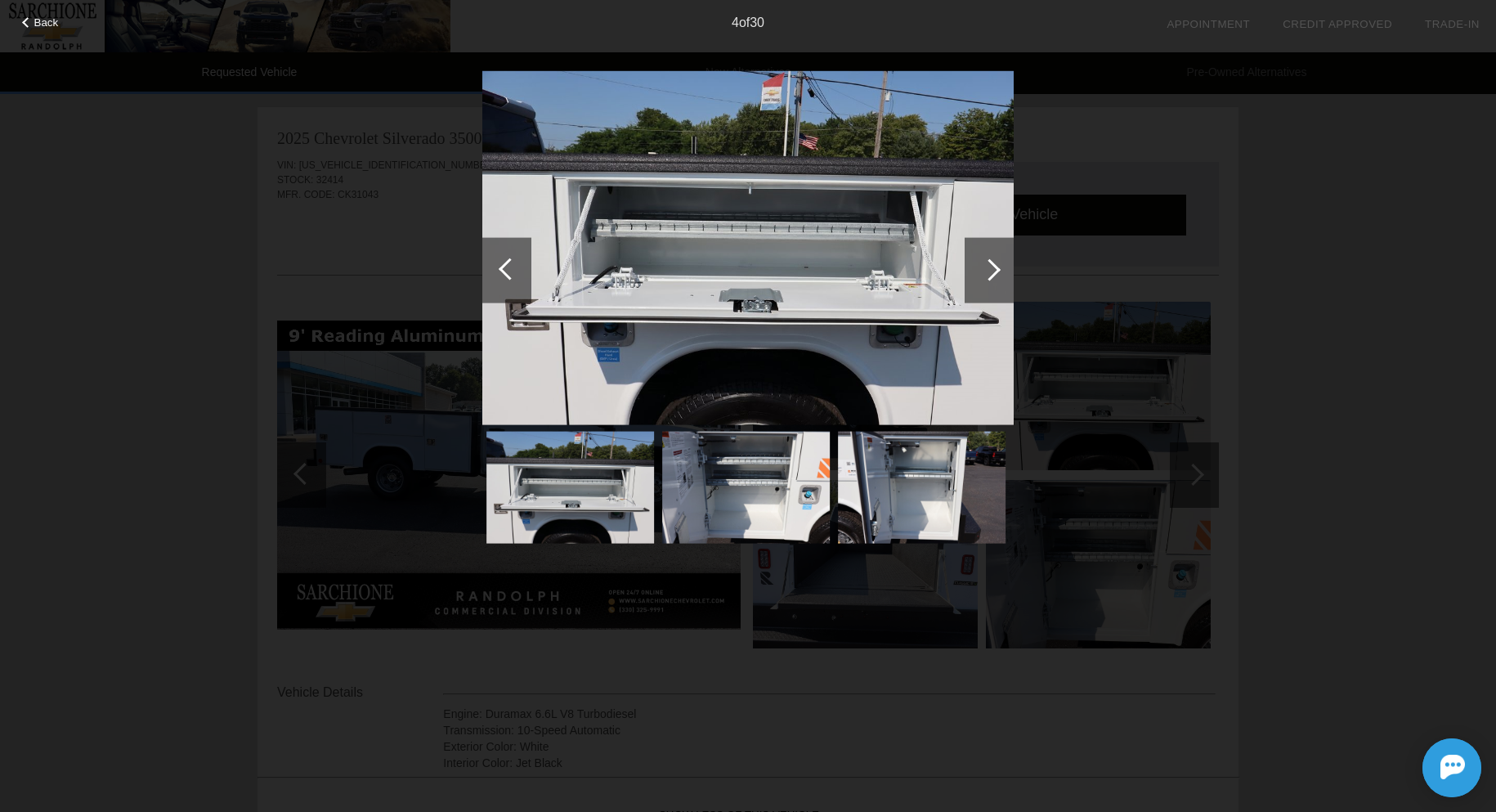
click at [1001, 271] on div at bounding box center [989, 270] width 49 height 66
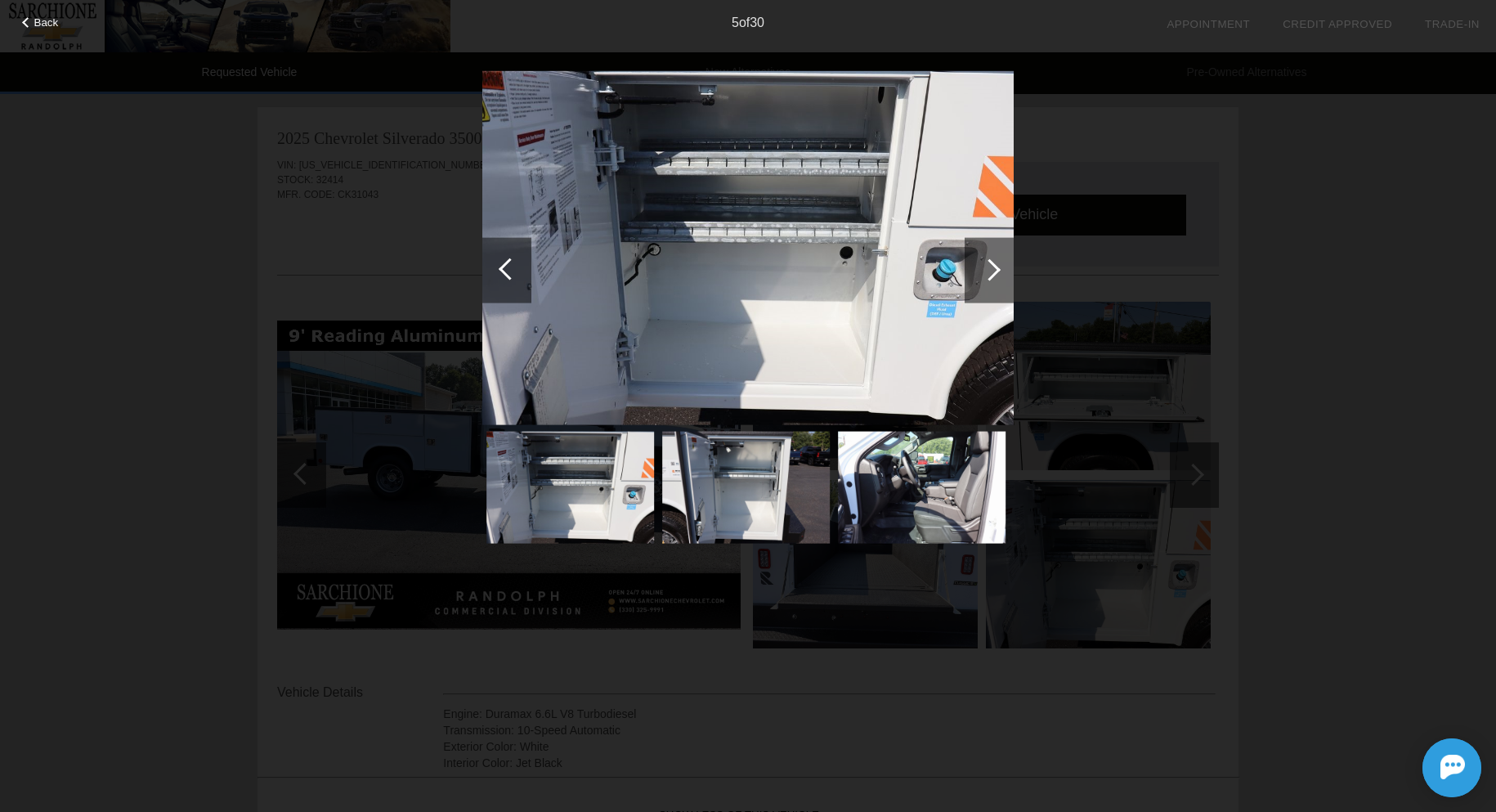
click at [1001, 271] on div at bounding box center [989, 270] width 49 height 66
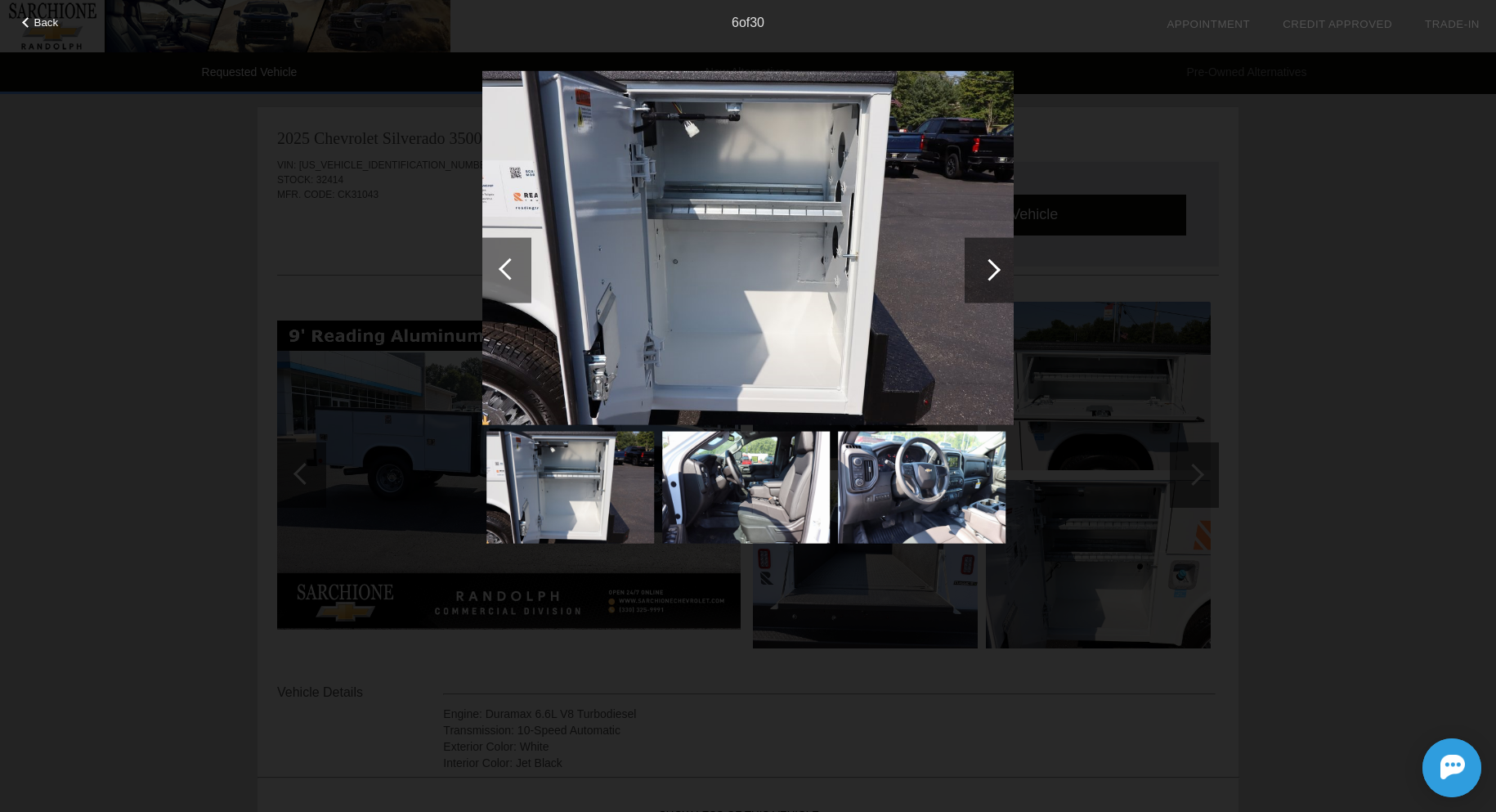
click at [1001, 271] on div at bounding box center [989, 270] width 49 height 66
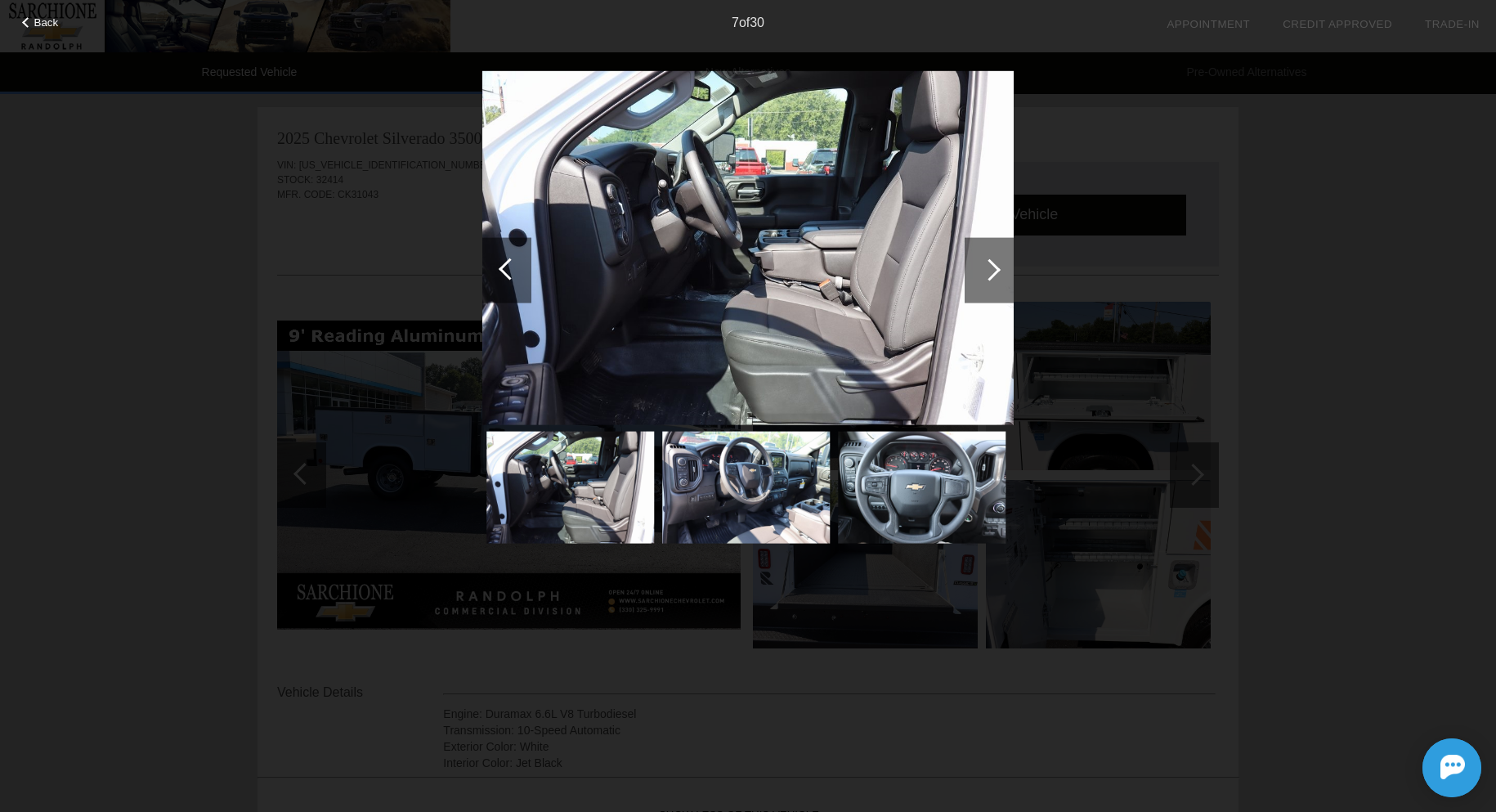
click at [1001, 271] on div at bounding box center [989, 270] width 49 height 66
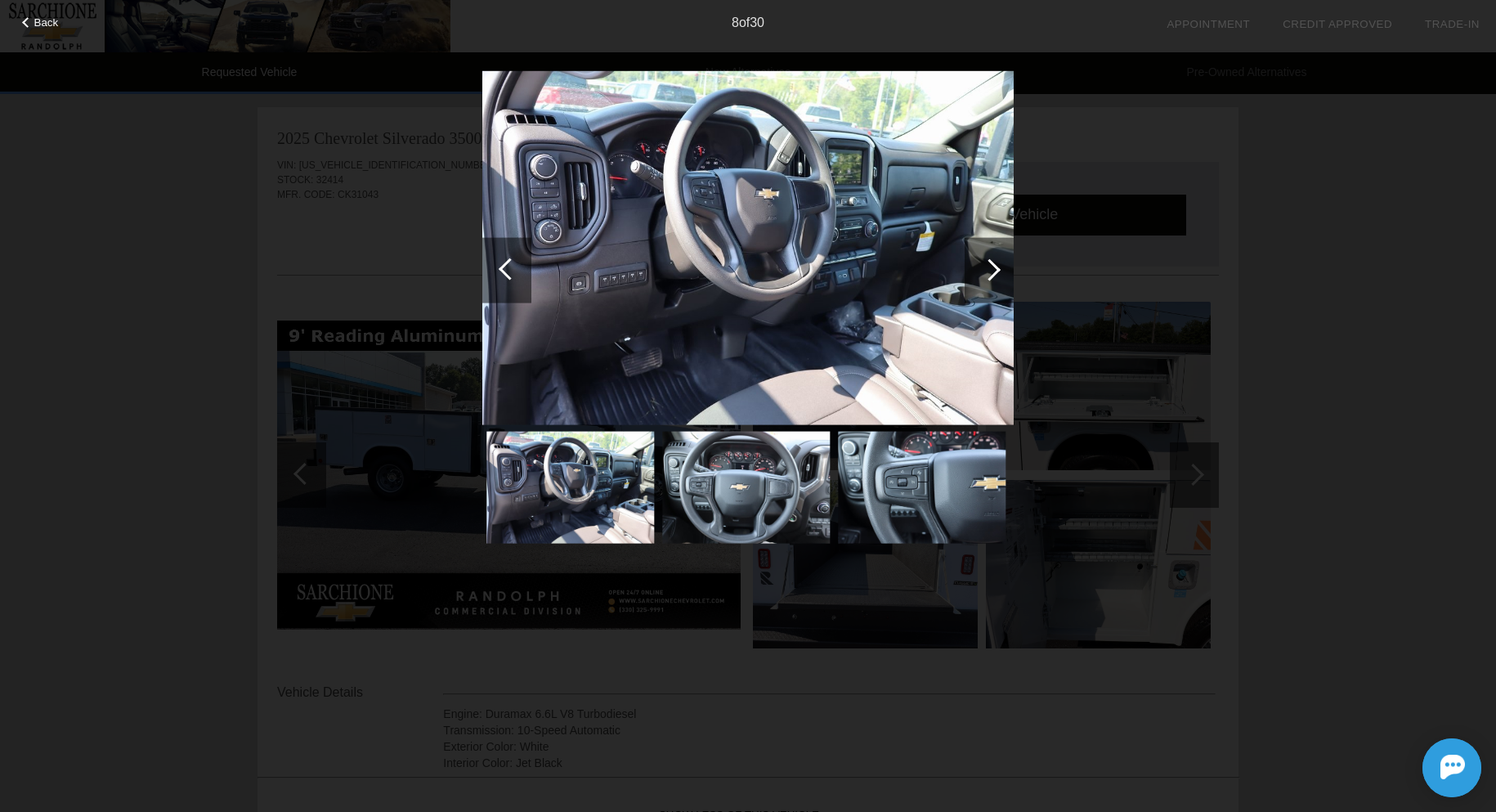
click at [1001, 271] on div at bounding box center [989, 270] width 49 height 66
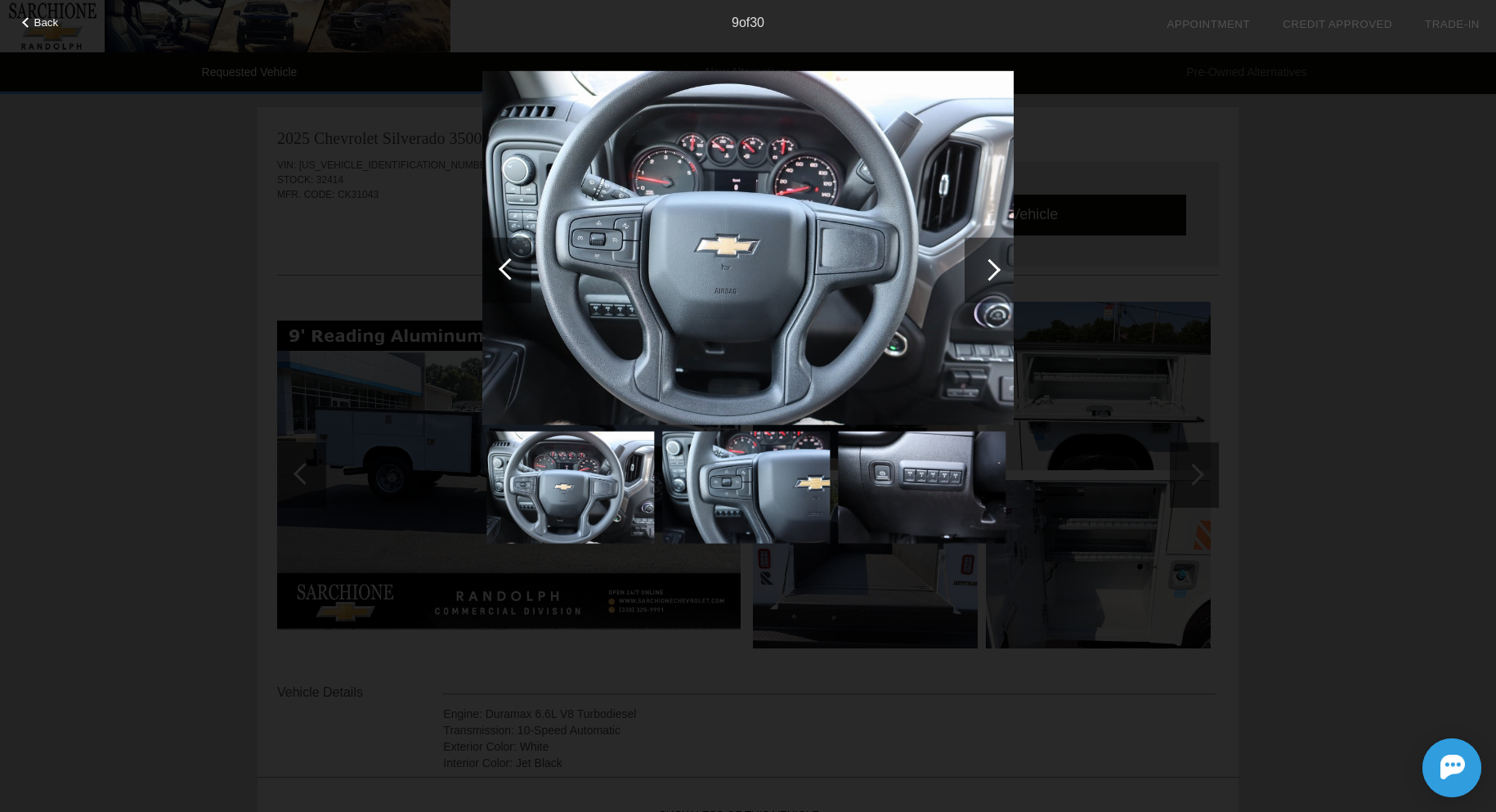
click at [1001, 271] on div at bounding box center [989, 270] width 49 height 66
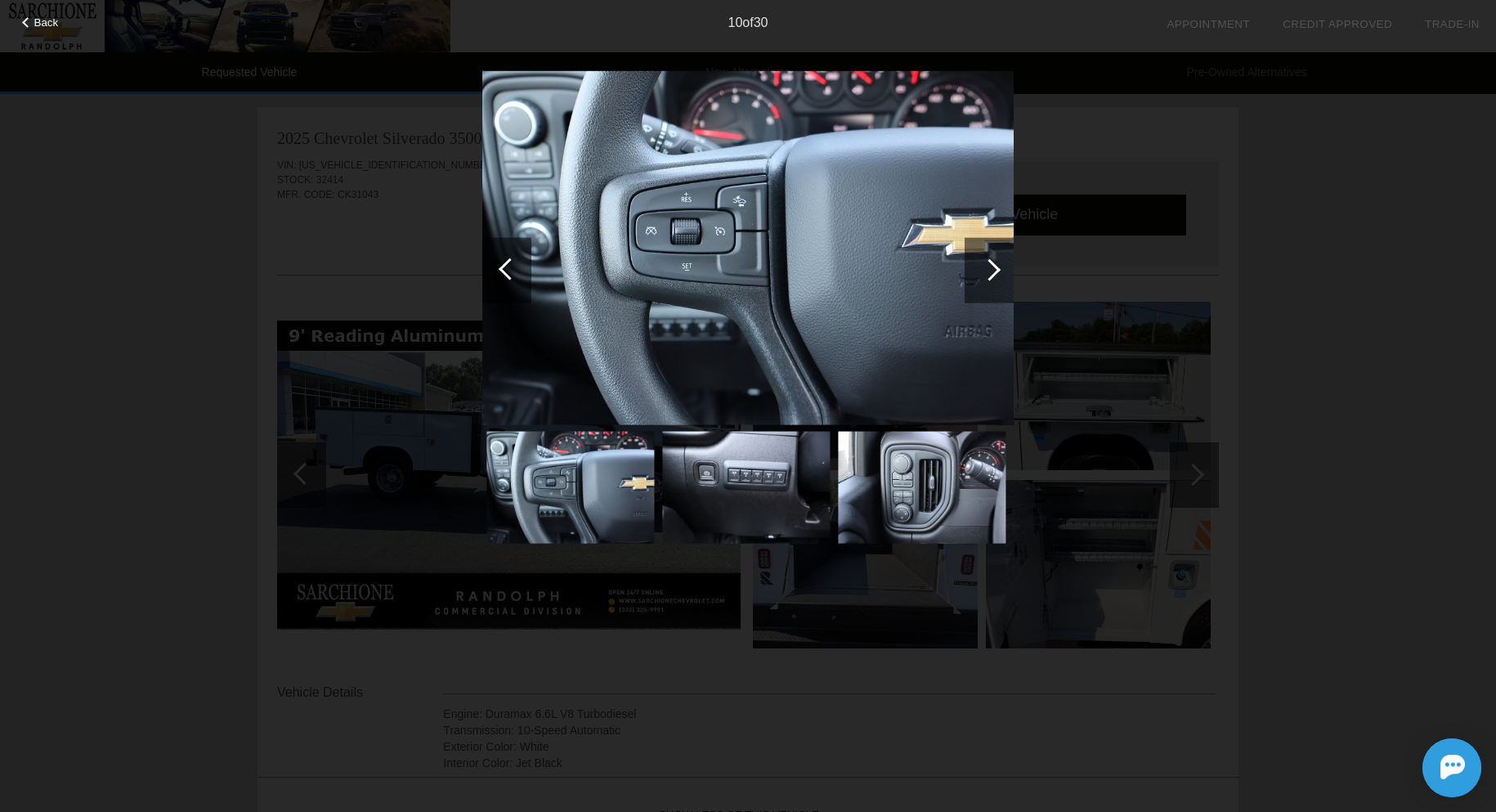
click at [512, 271] on div at bounding box center [509, 268] width 22 height 22
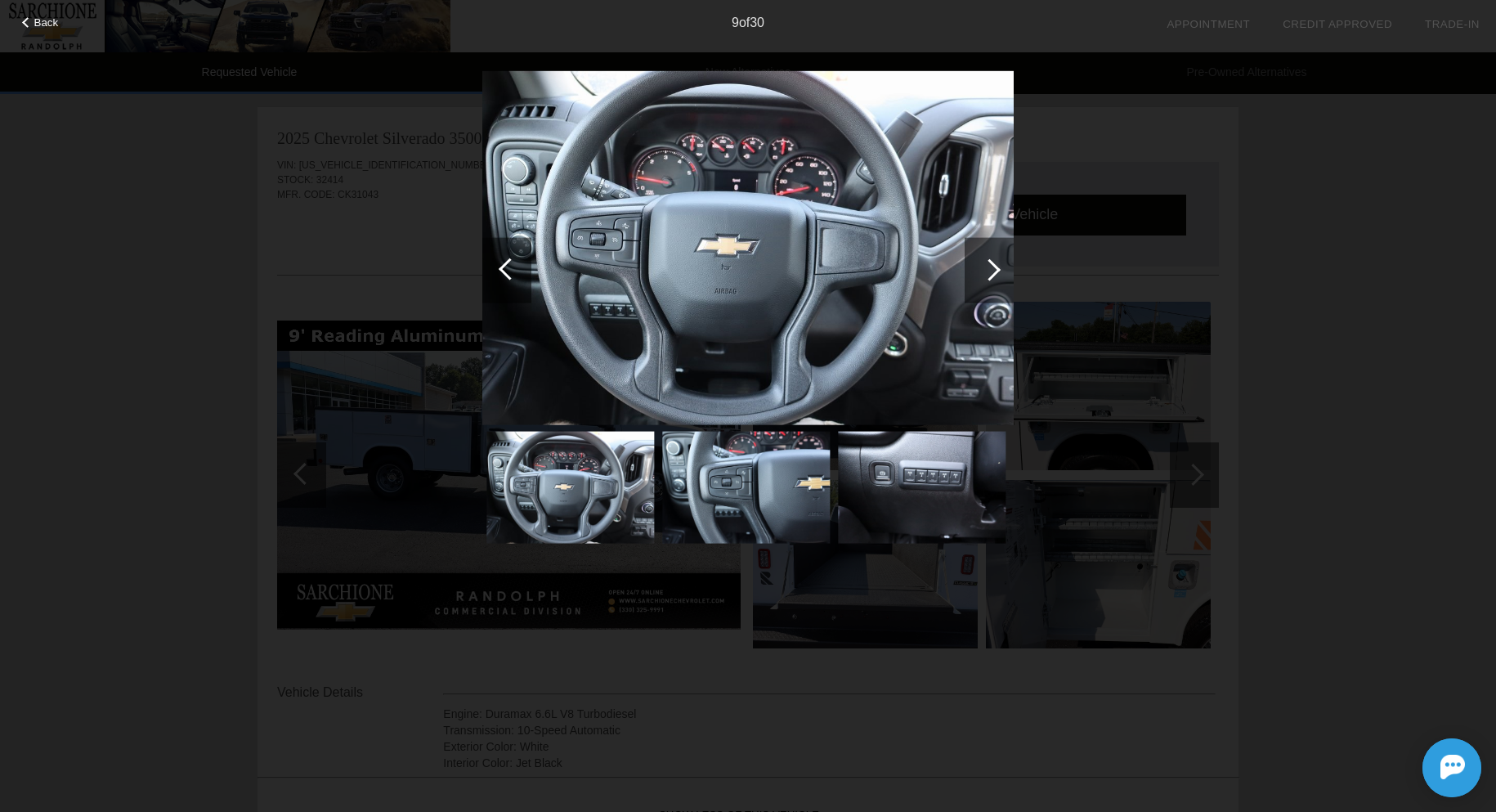
click at [1004, 260] on div at bounding box center [989, 270] width 49 height 66
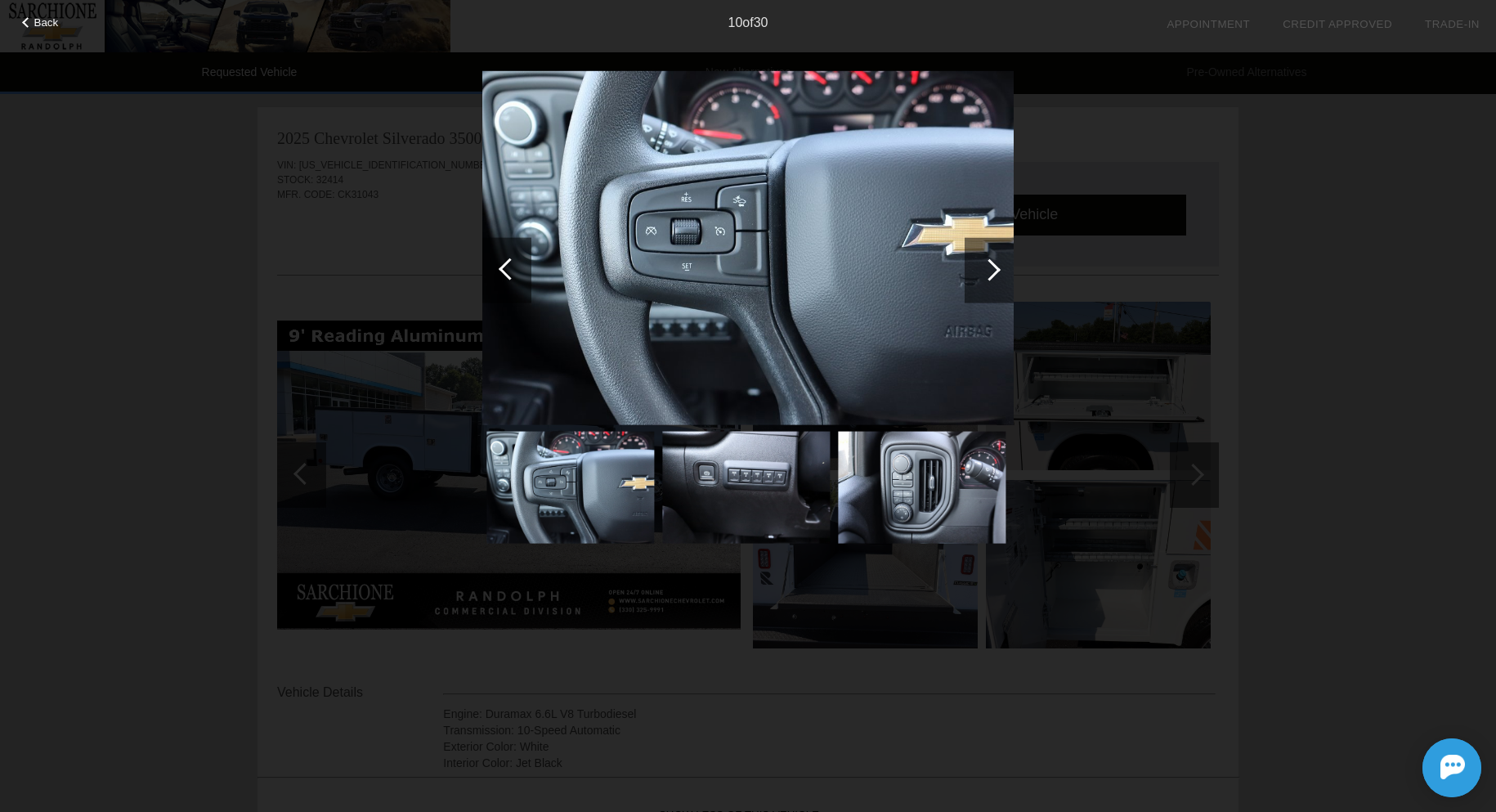
click at [997, 263] on div at bounding box center [989, 270] width 49 height 66
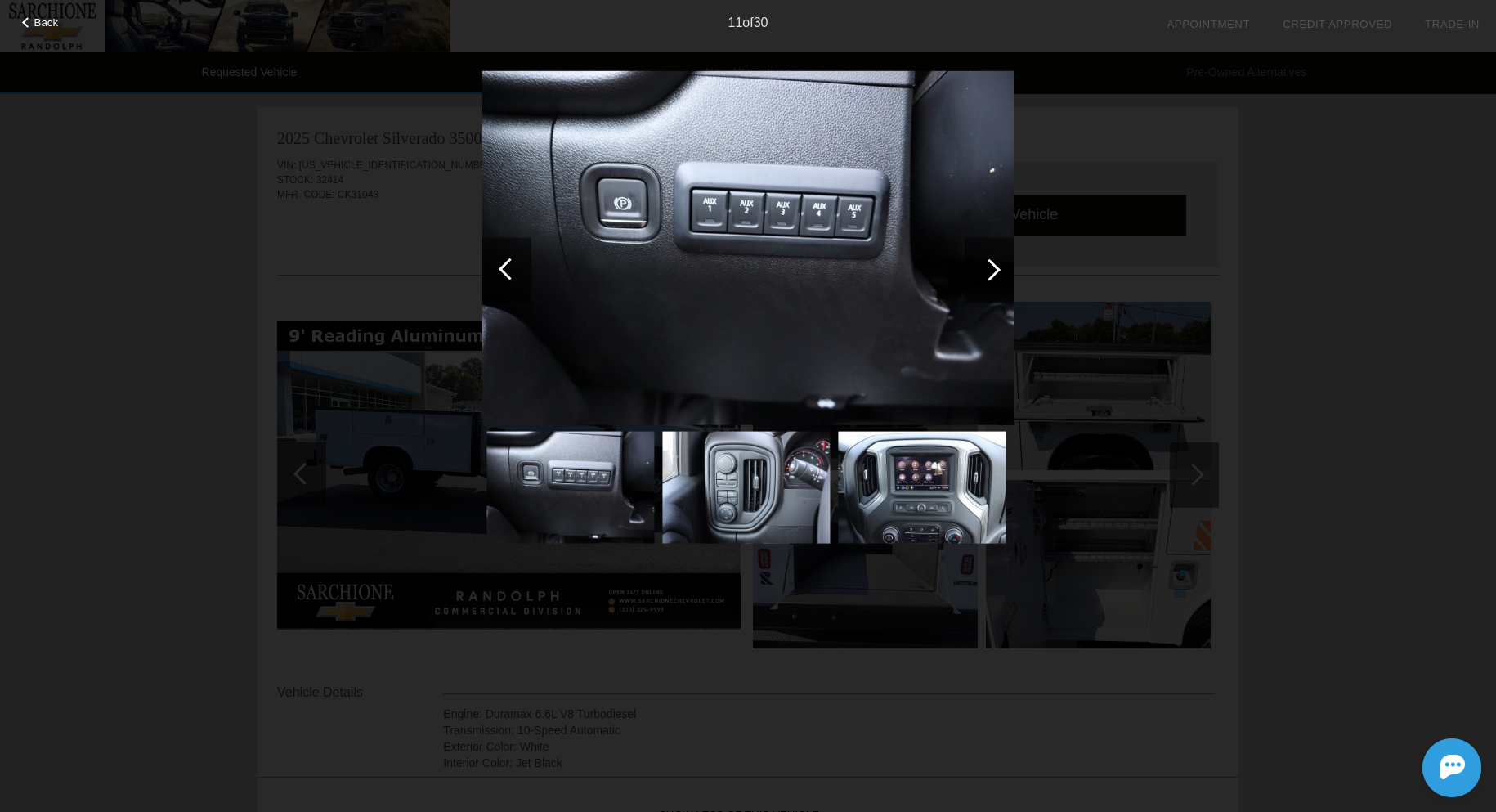
click at [993, 266] on div at bounding box center [989, 269] width 22 height 22
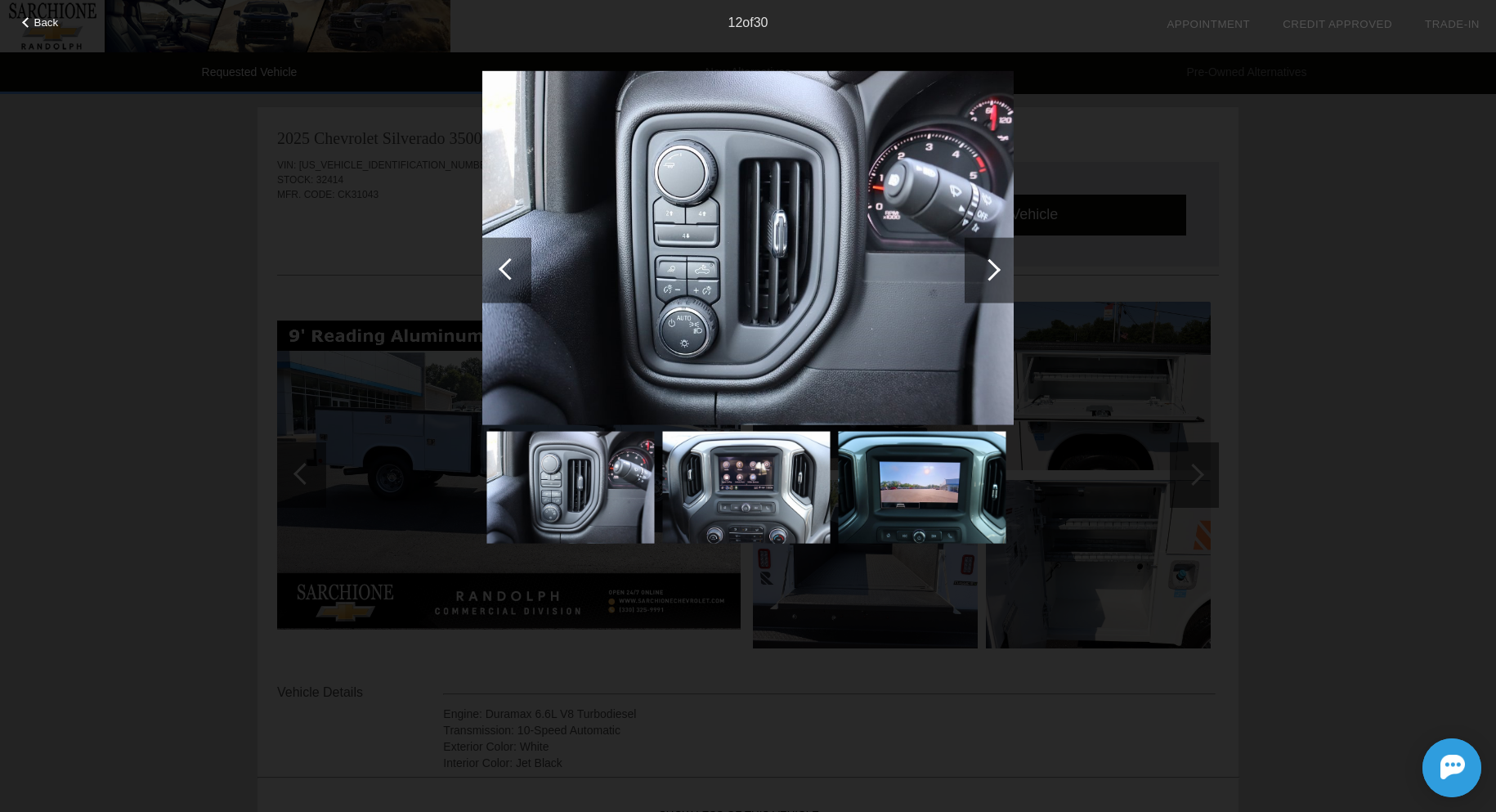
click at [992, 267] on div at bounding box center [989, 269] width 22 height 22
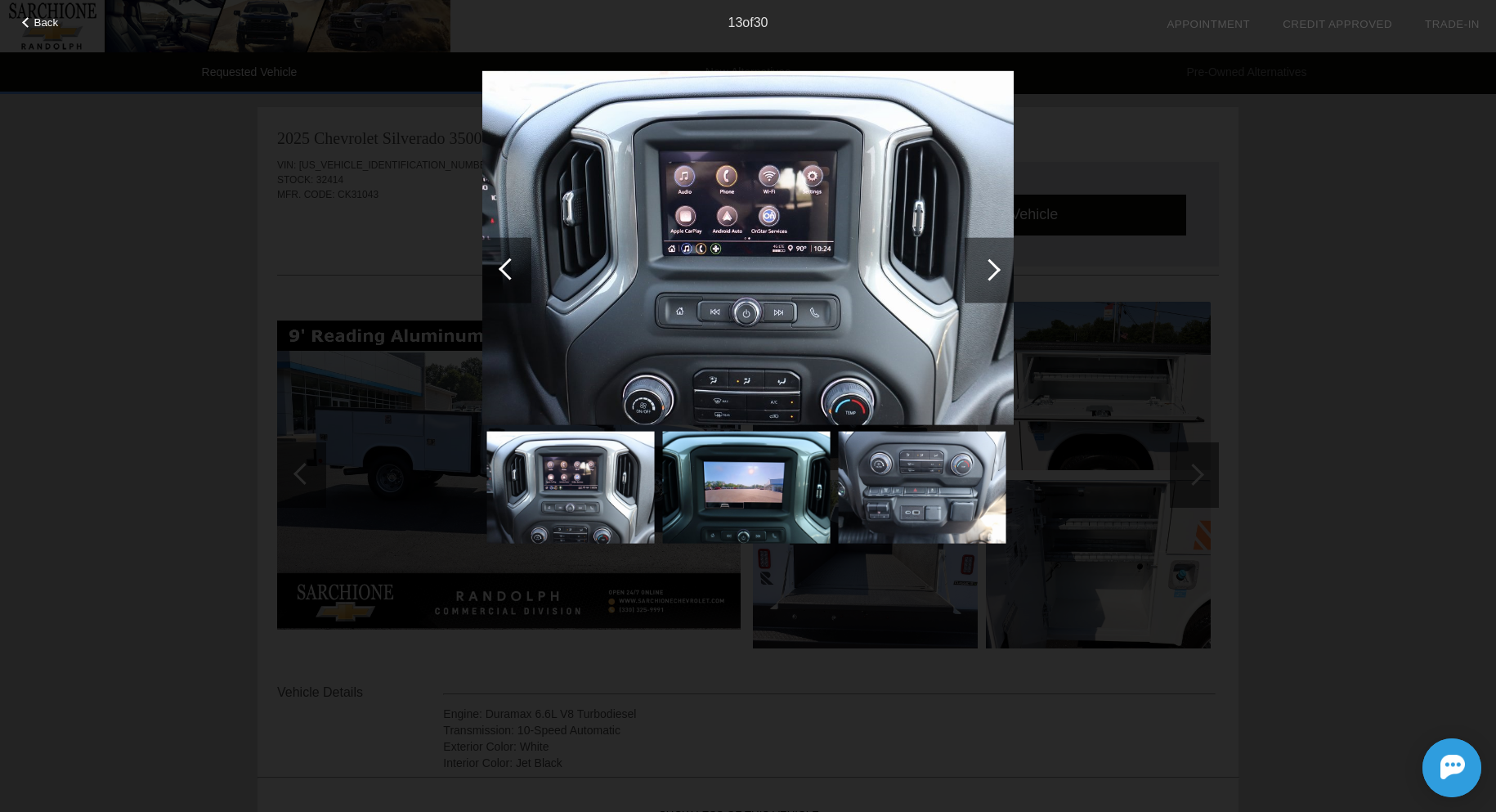
click at [998, 268] on div at bounding box center [989, 269] width 22 height 22
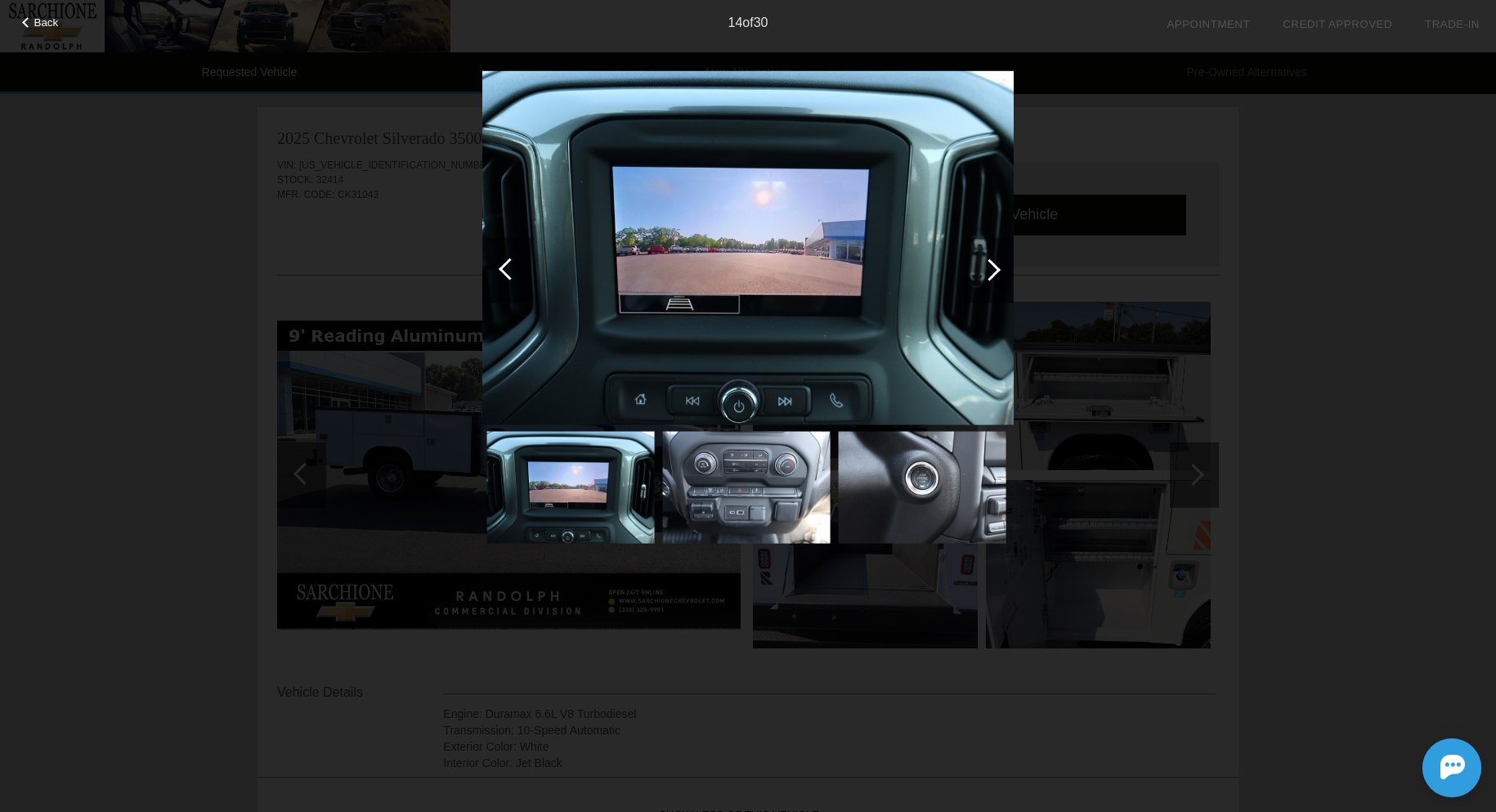
click at [998, 268] on div at bounding box center [989, 269] width 22 height 22
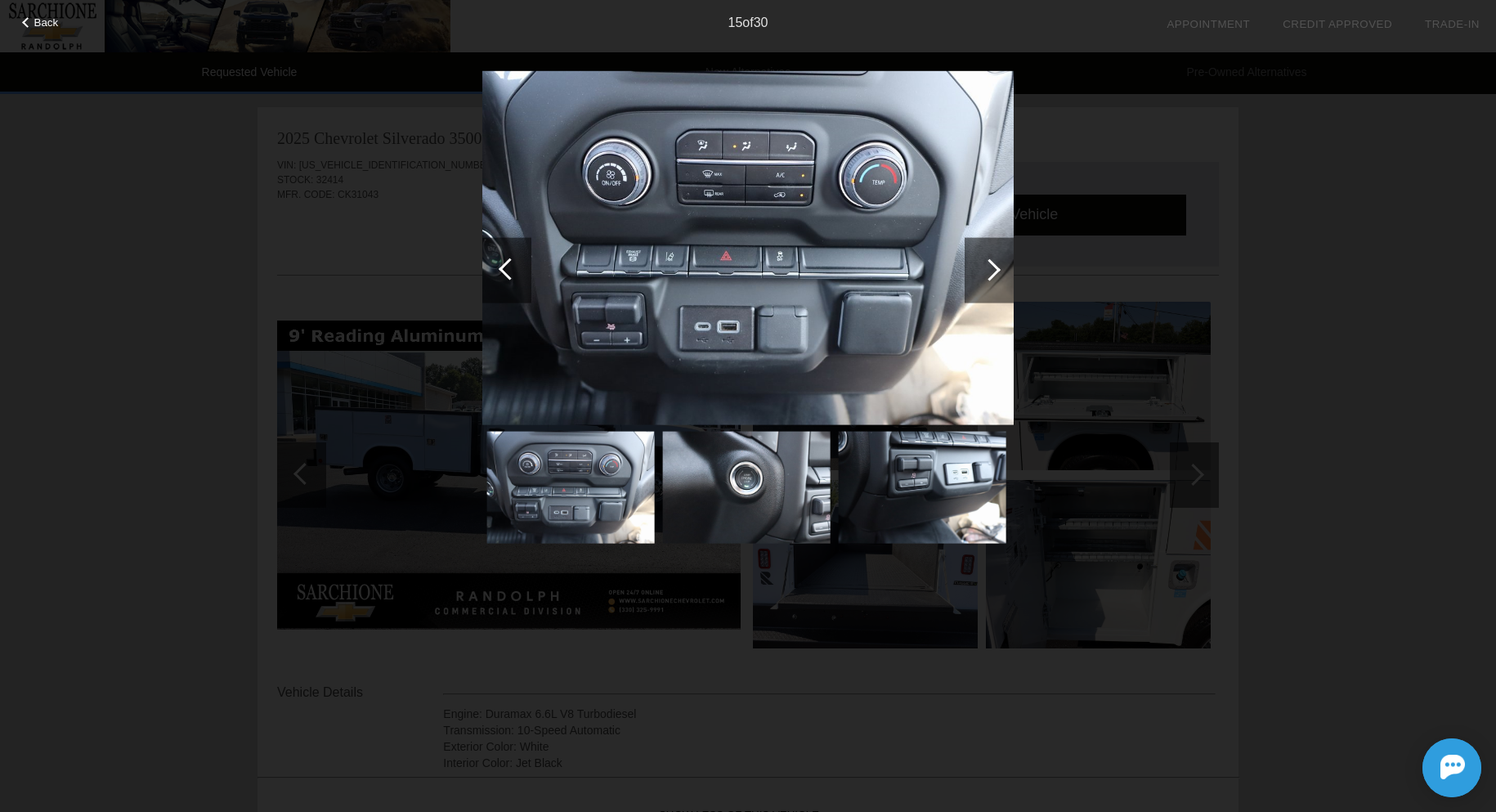
click at [998, 268] on div at bounding box center [989, 269] width 22 height 22
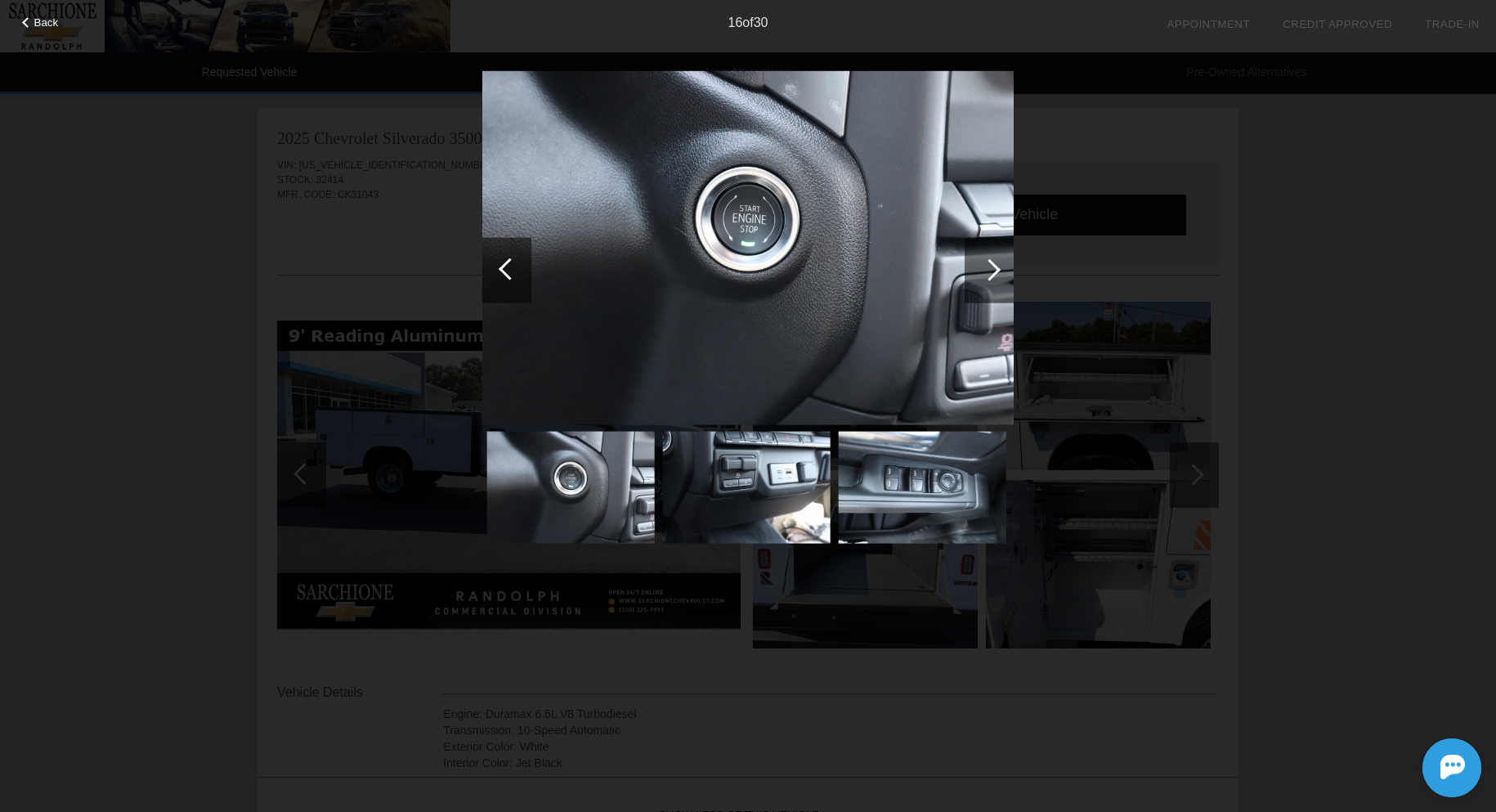
click at [998, 268] on div at bounding box center [989, 269] width 22 height 22
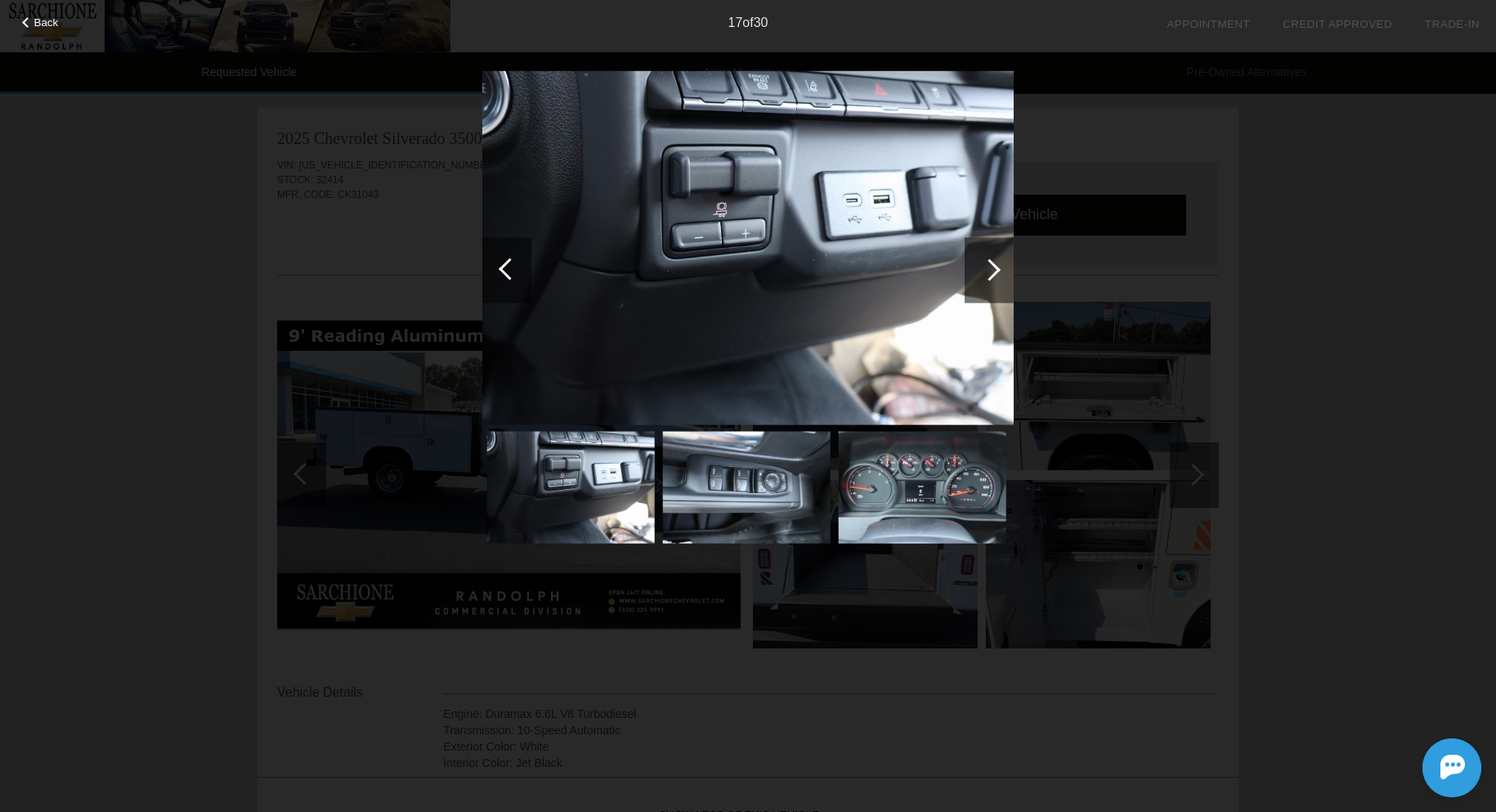
click at [998, 268] on div at bounding box center [989, 269] width 22 height 22
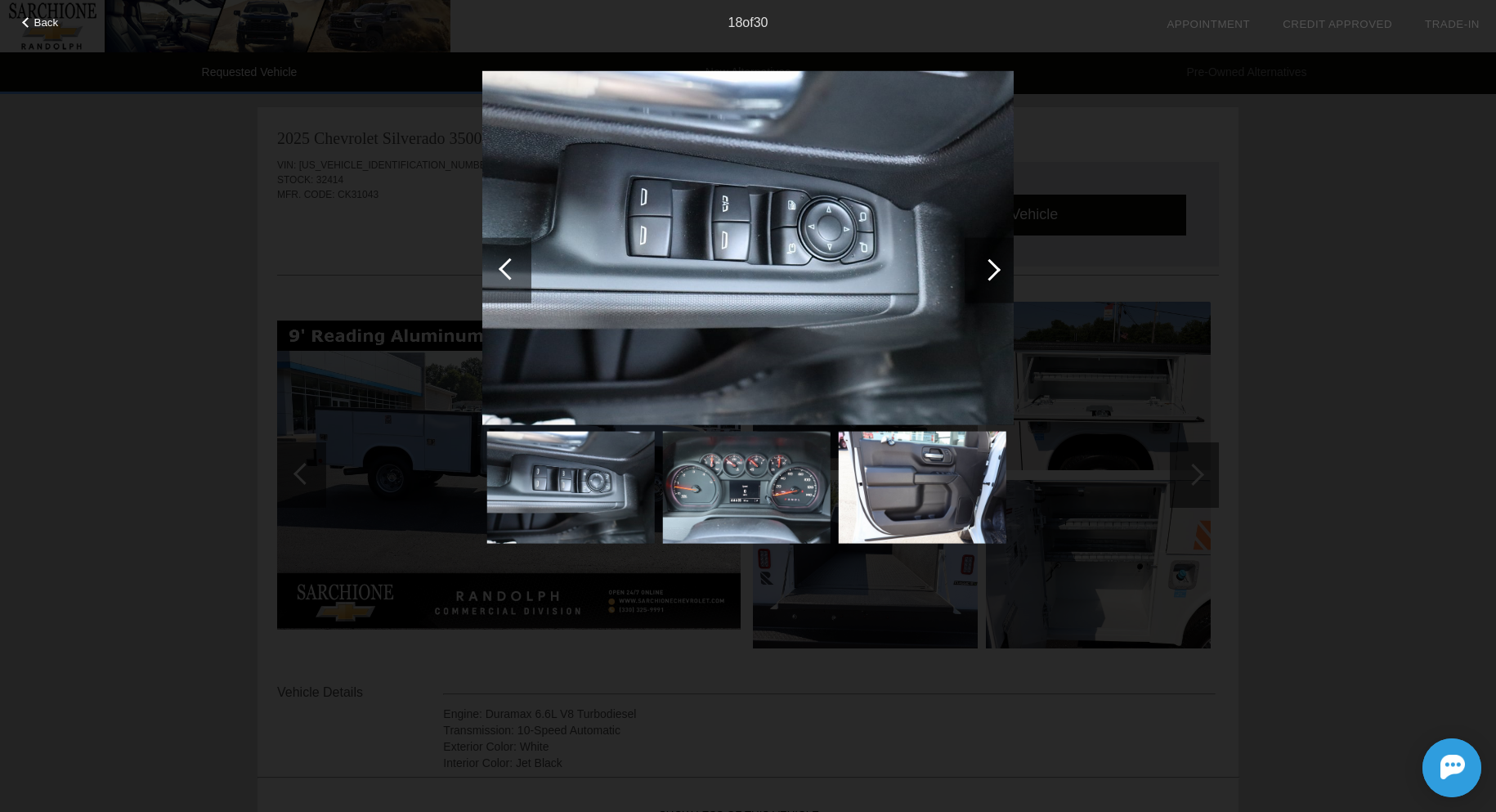
click at [998, 268] on div at bounding box center [989, 269] width 22 height 22
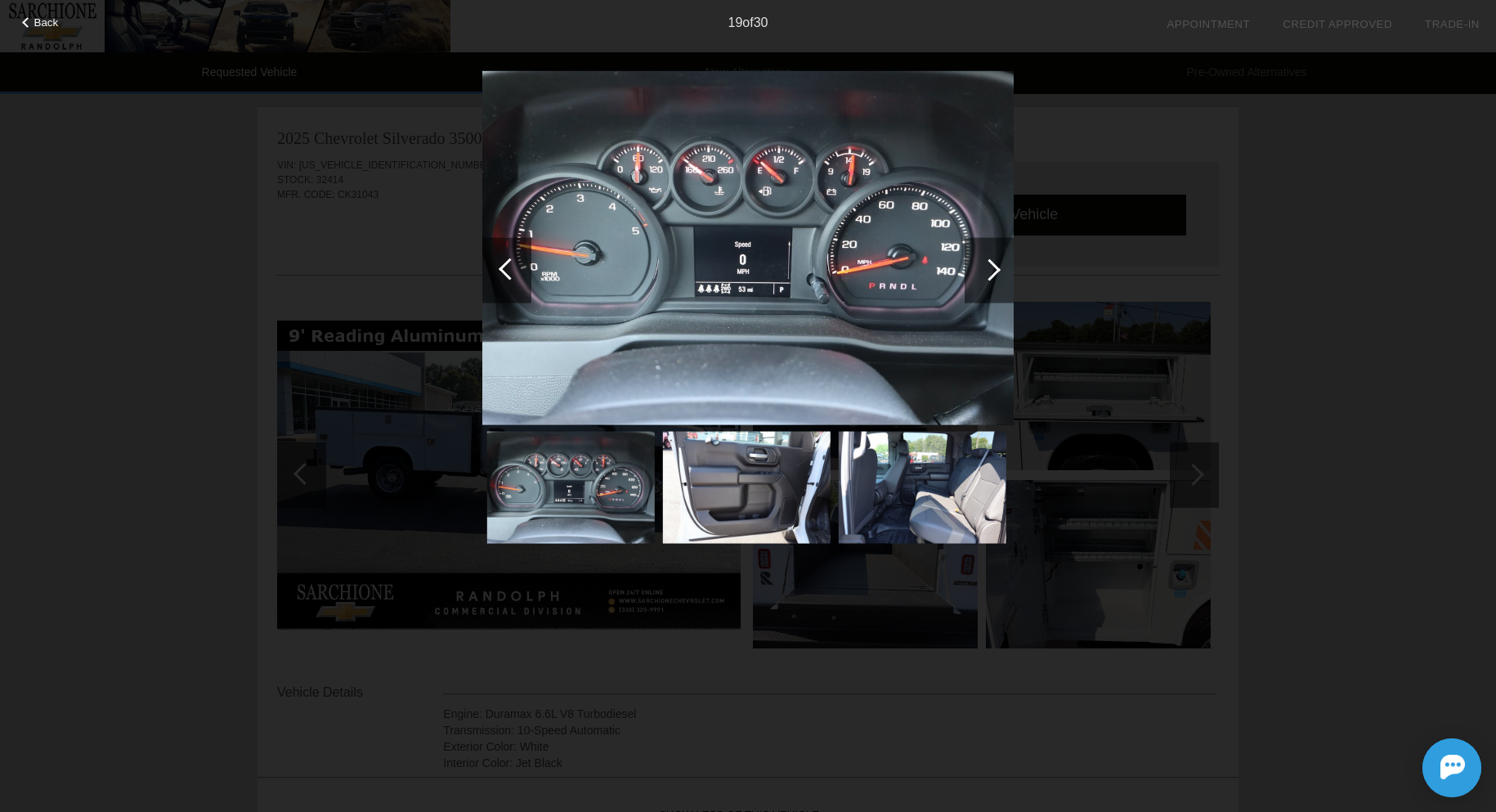
click at [998, 268] on div at bounding box center [989, 269] width 22 height 22
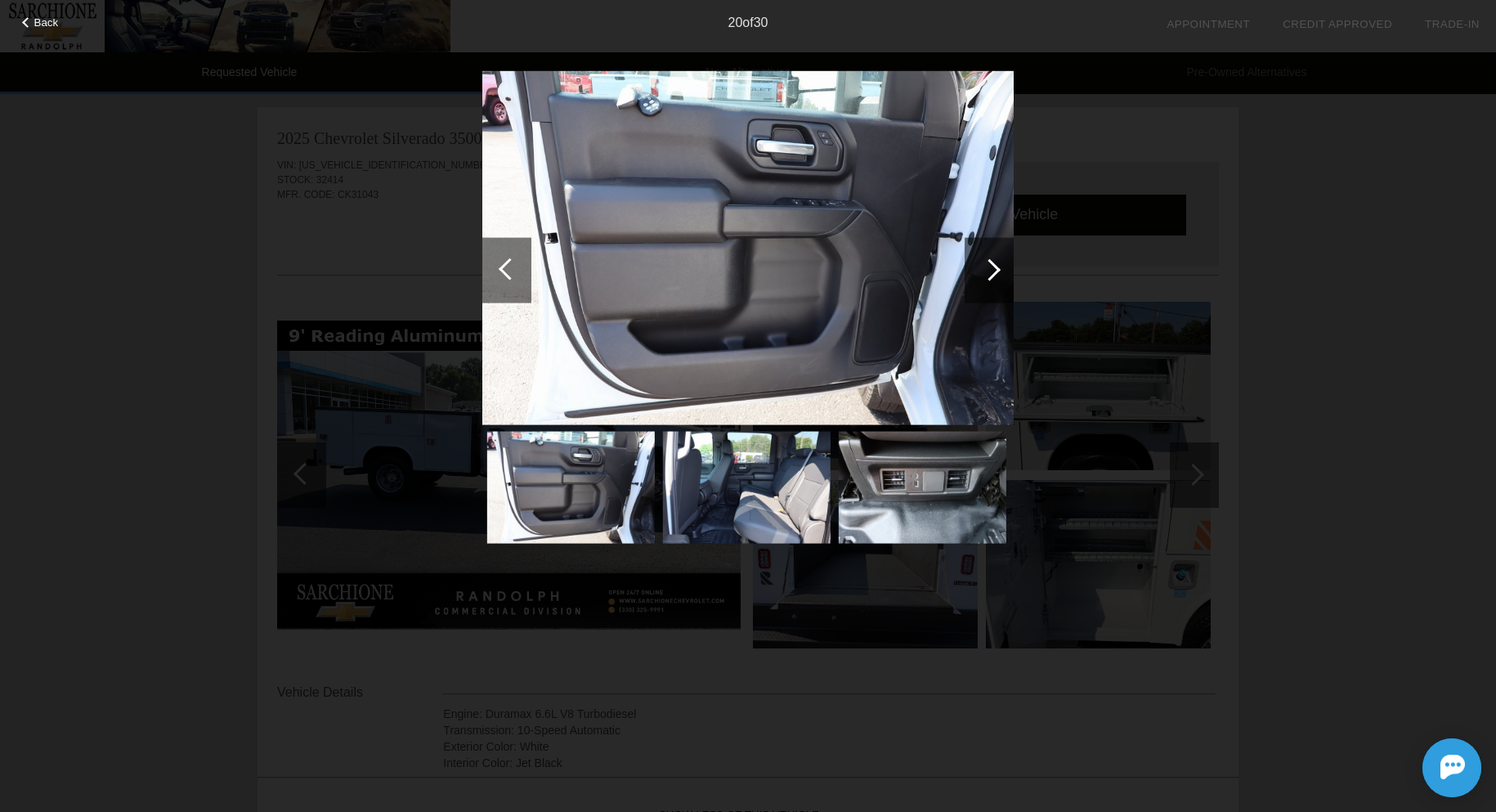
click at [998, 268] on div at bounding box center [989, 269] width 22 height 22
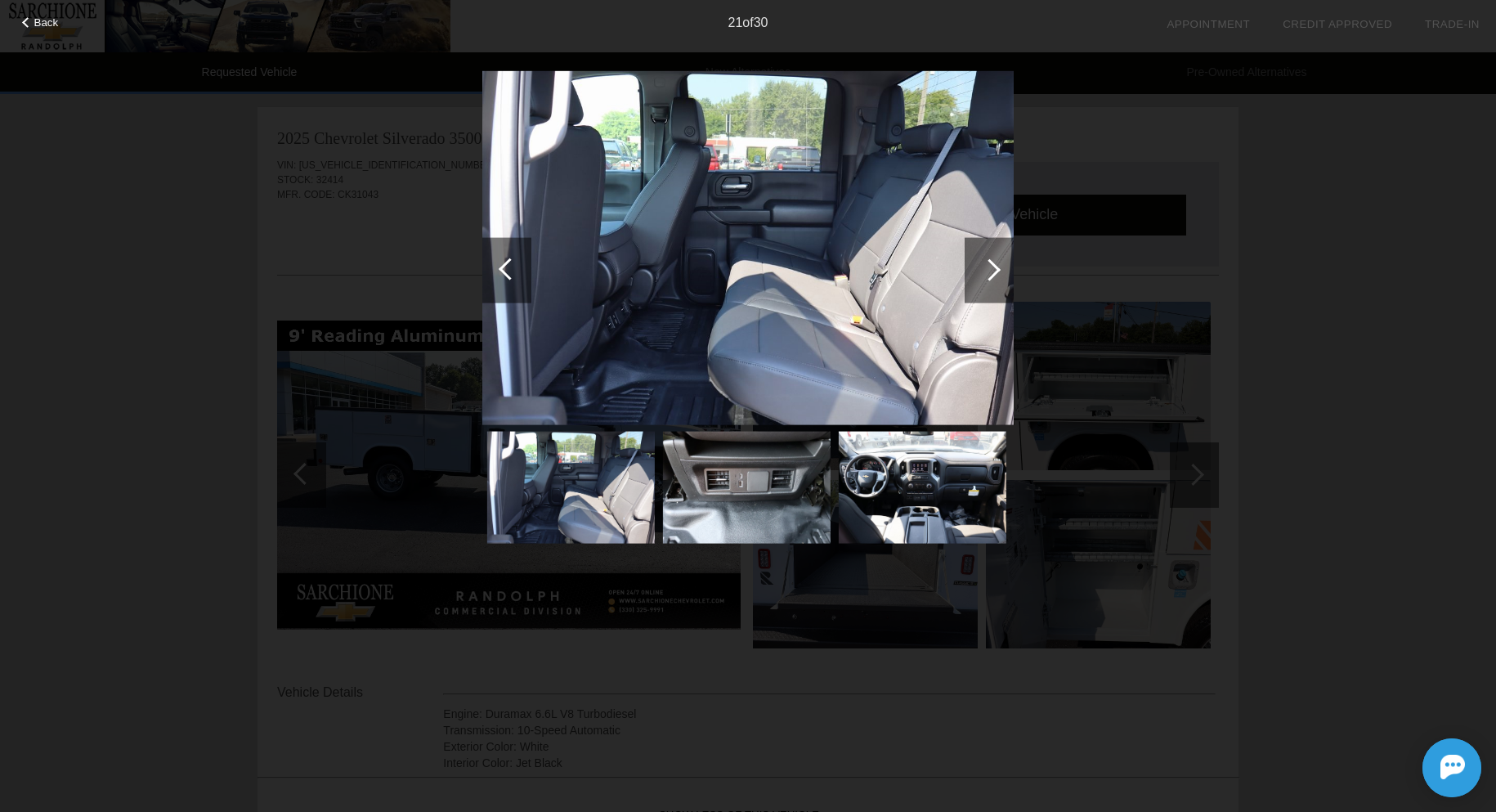
click at [998, 268] on div at bounding box center [989, 269] width 22 height 22
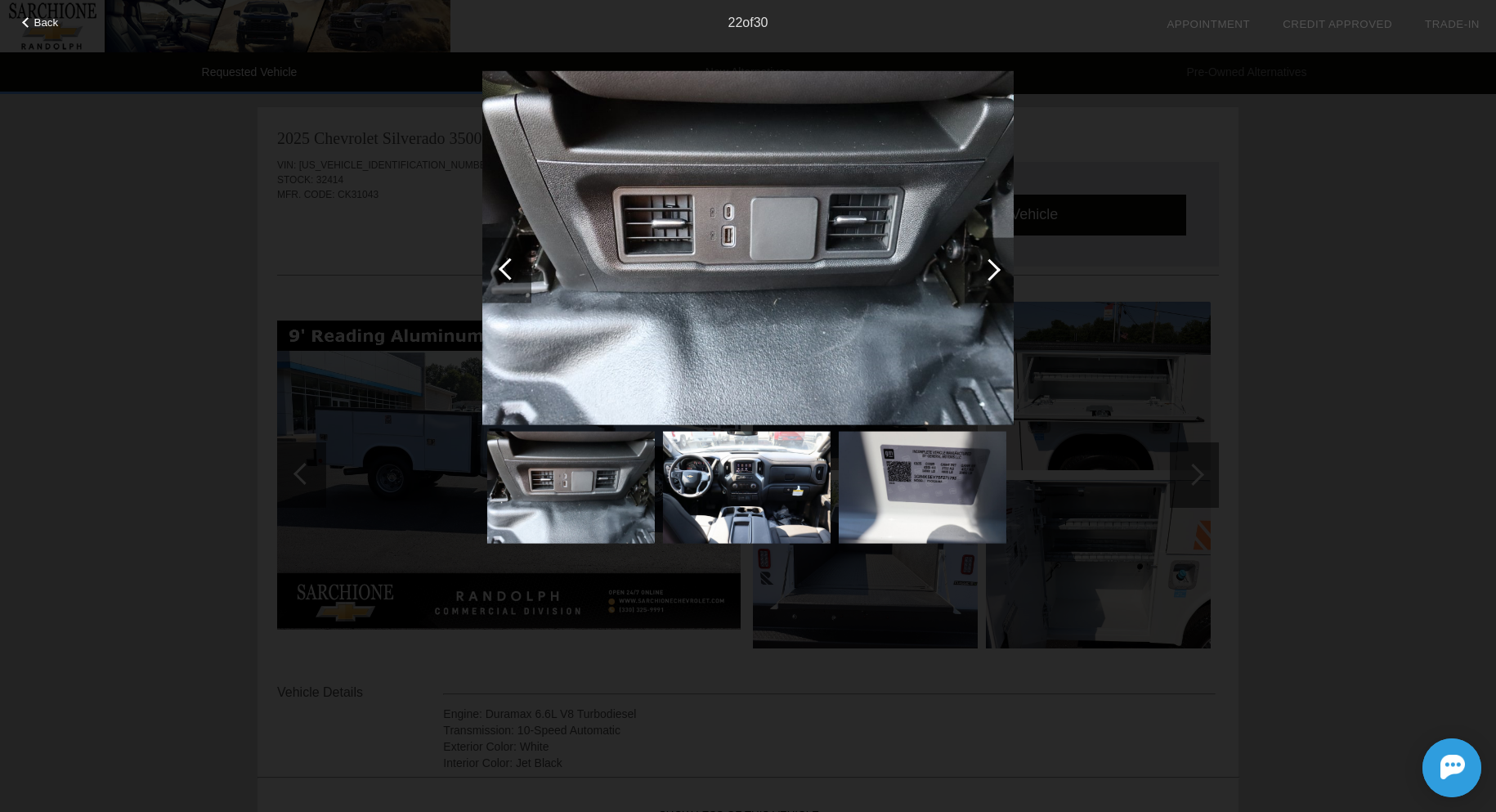
click at [998, 268] on div at bounding box center [989, 269] width 22 height 22
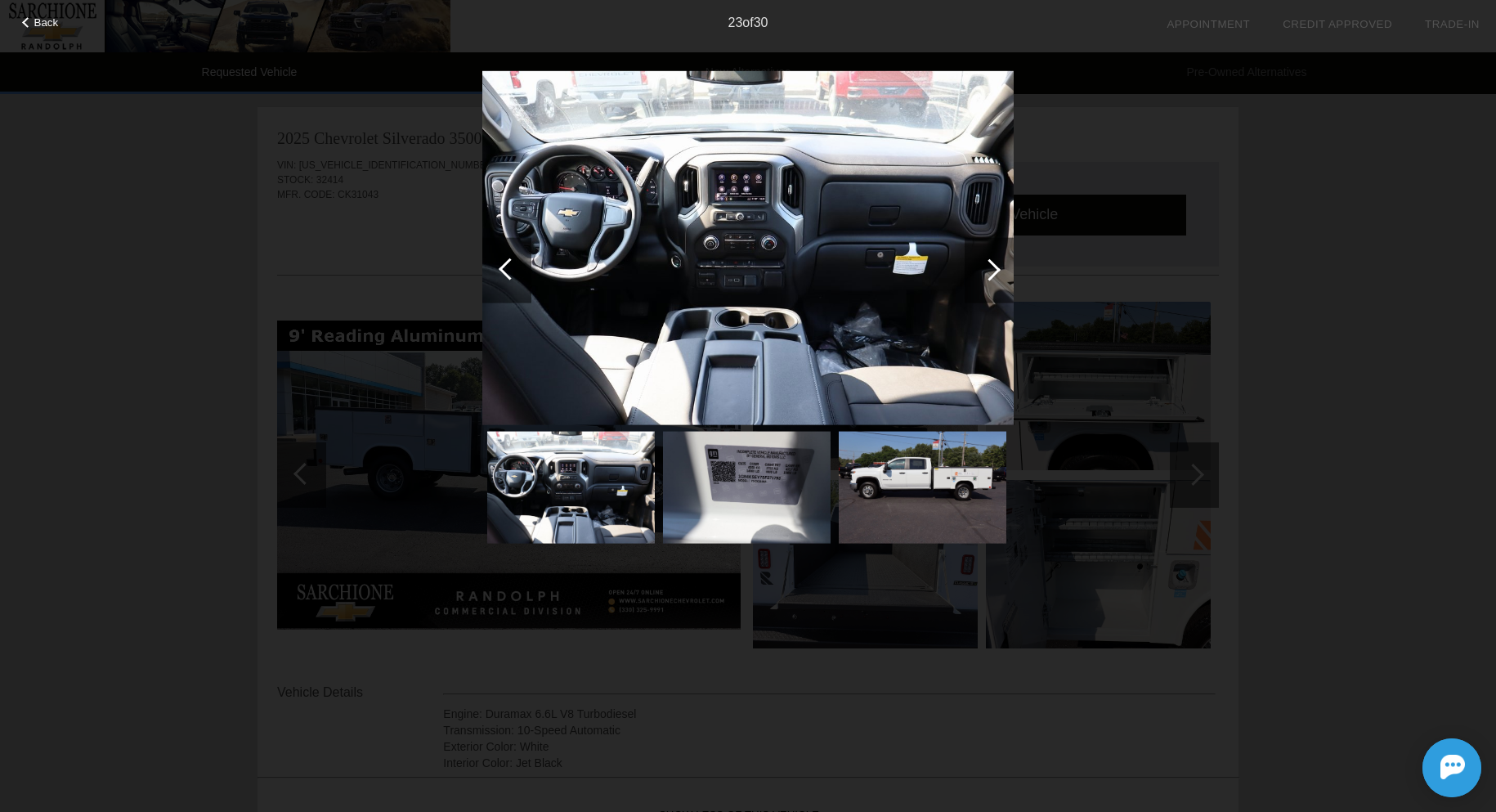
click at [998, 268] on div at bounding box center [989, 269] width 22 height 22
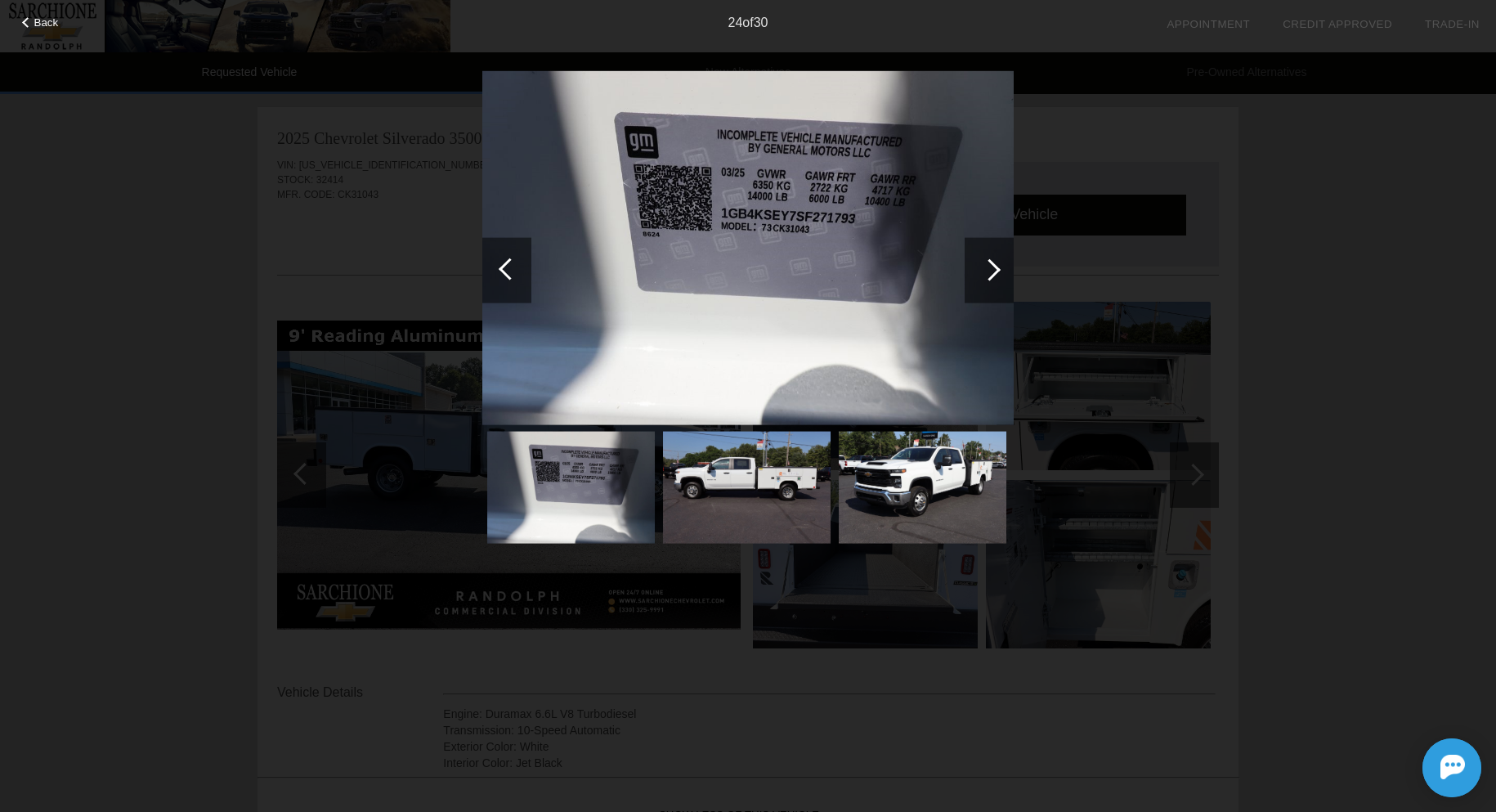
click at [998, 268] on div at bounding box center [989, 269] width 22 height 22
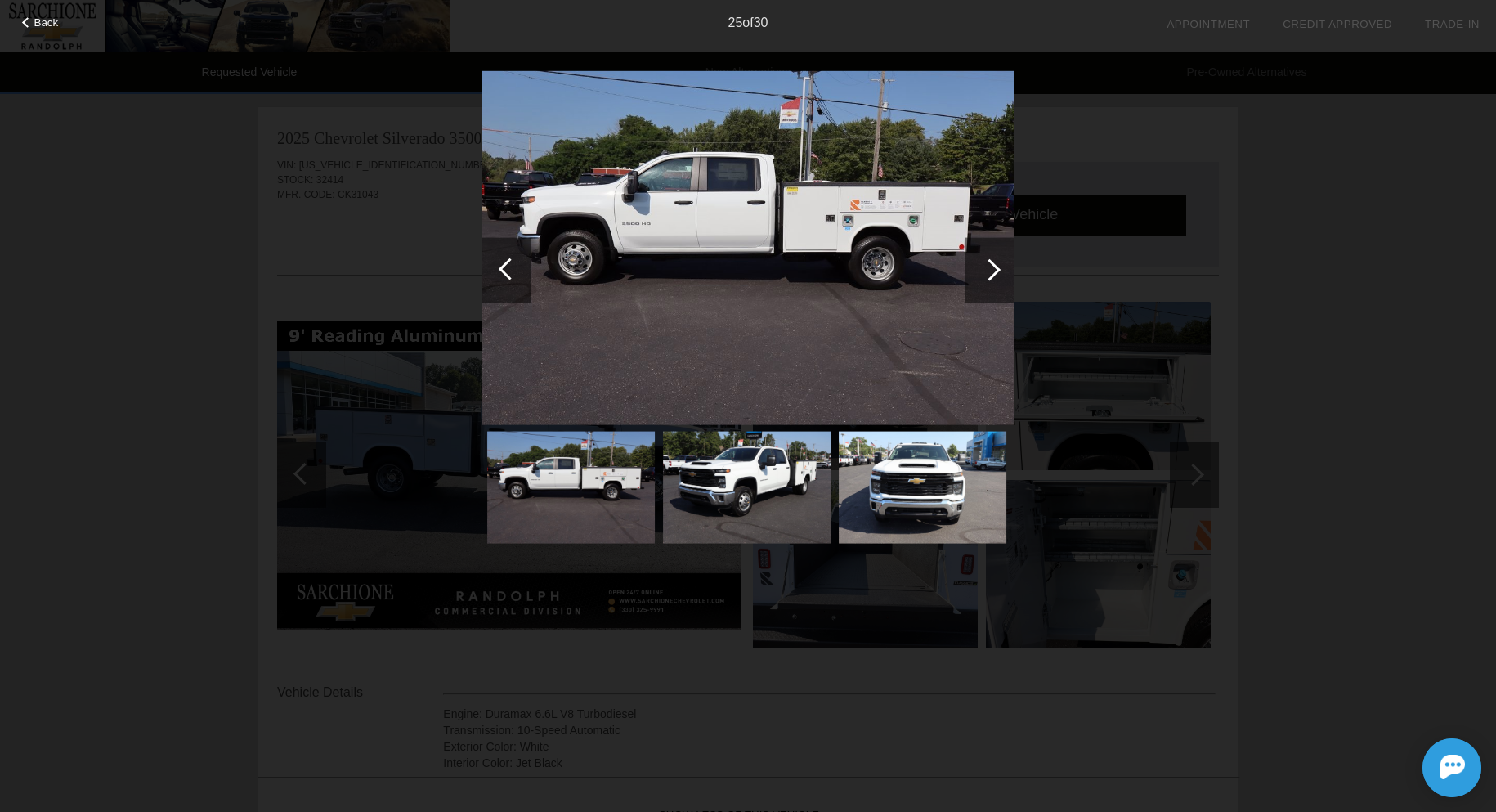
click at [509, 269] on div at bounding box center [509, 268] width 22 height 22
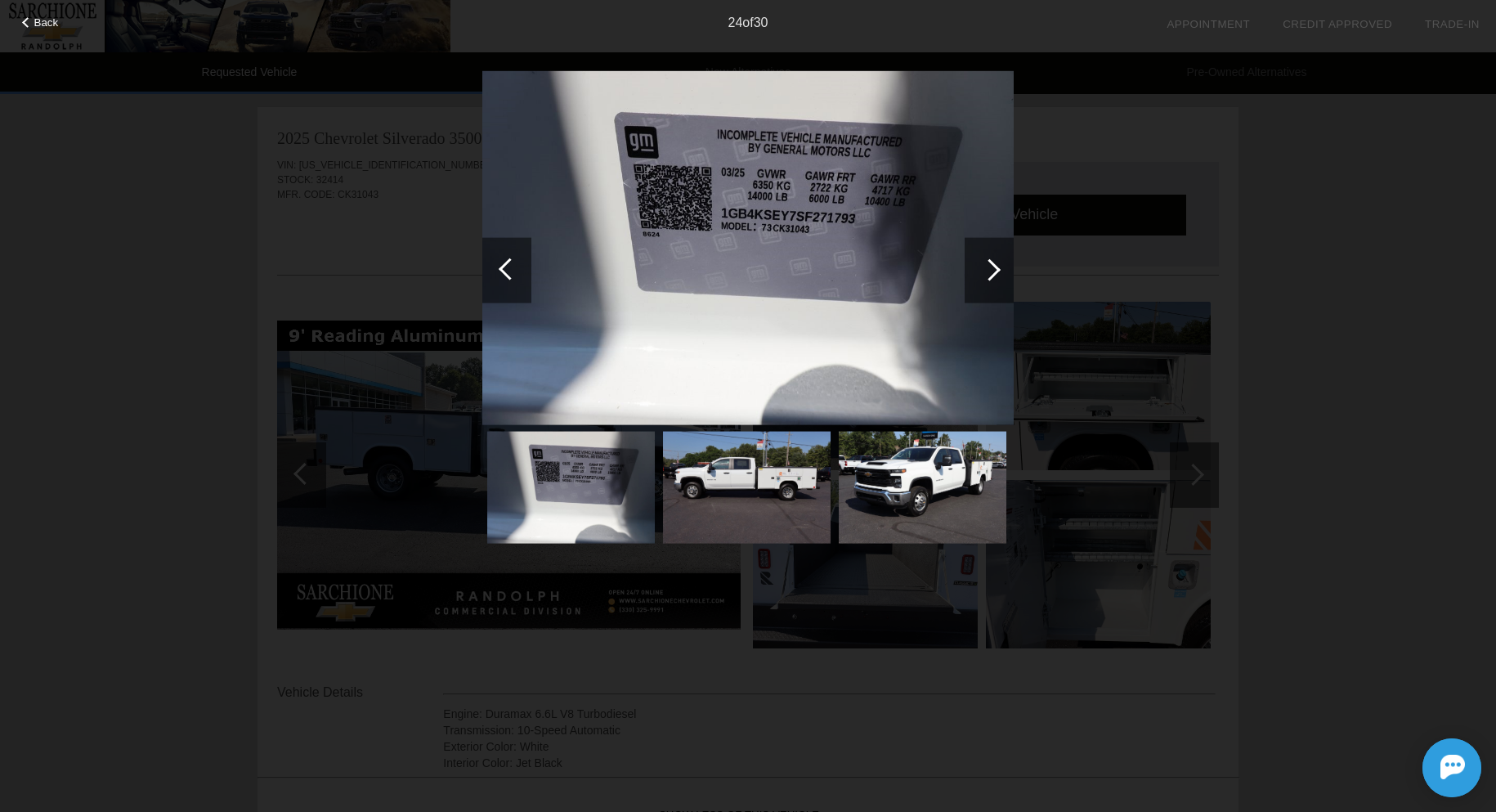
click at [992, 267] on div at bounding box center [989, 269] width 22 height 22
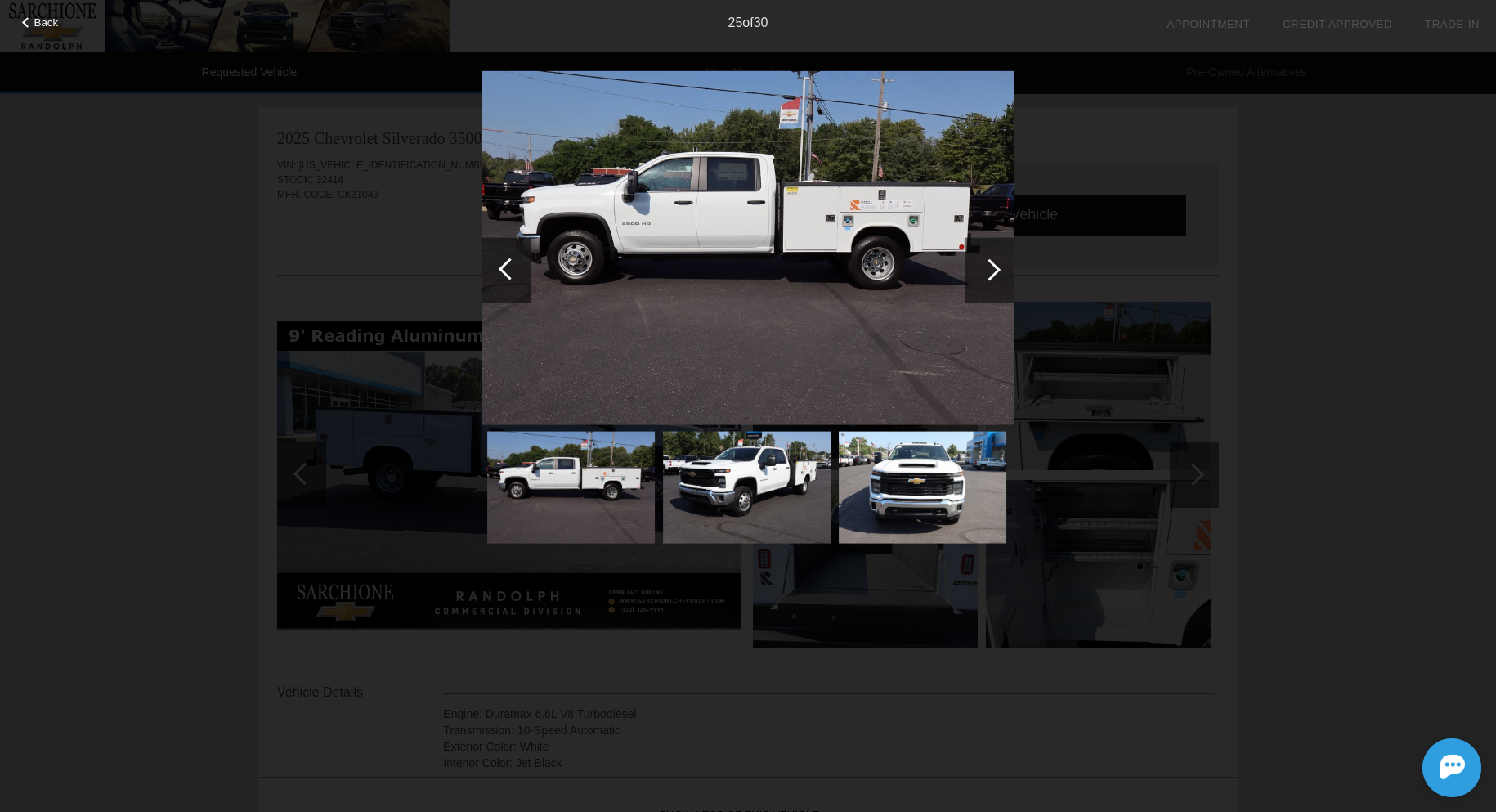
click at [992, 266] on div at bounding box center [989, 269] width 22 height 22
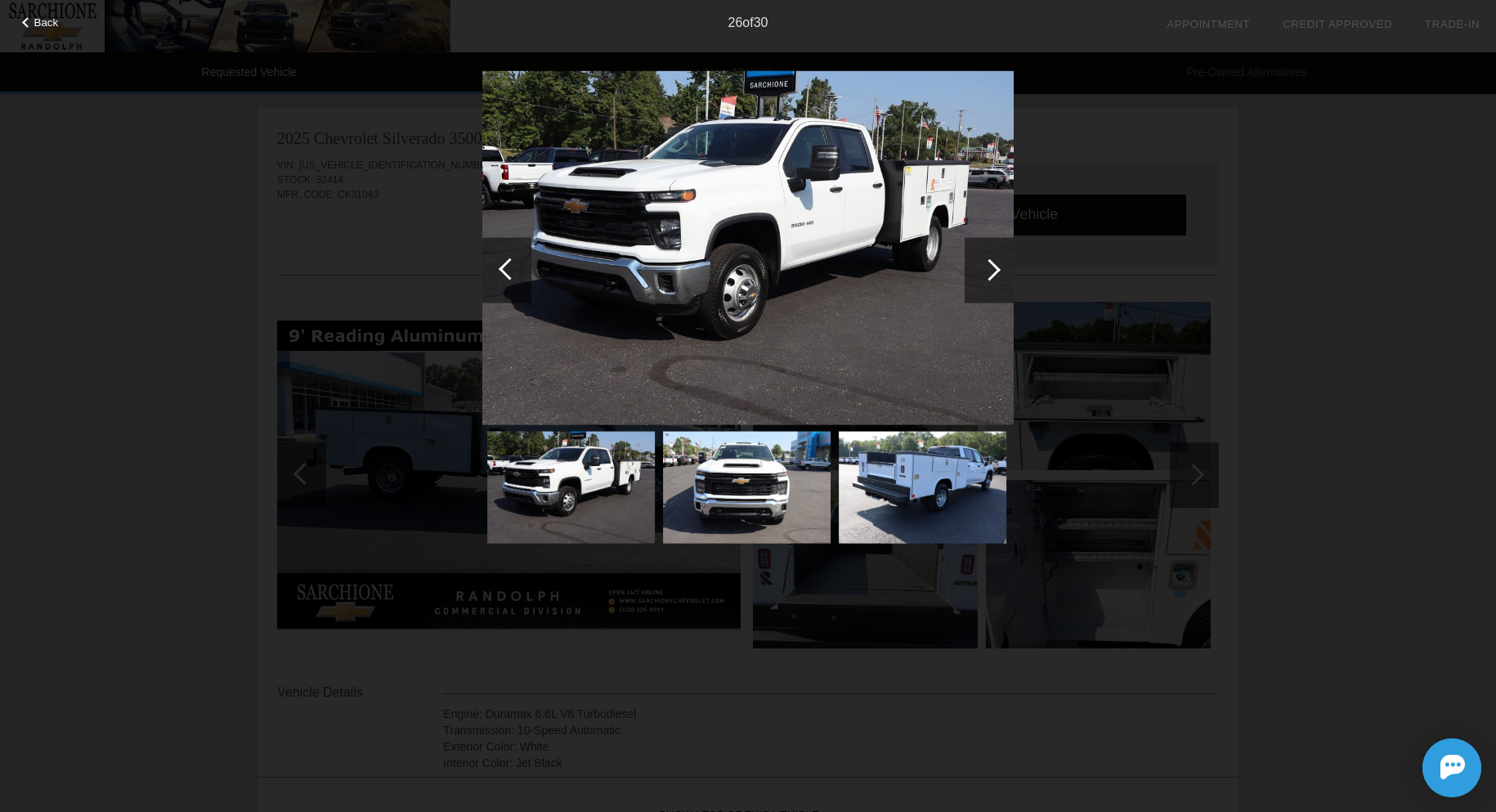
click at [992, 266] on div at bounding box center [989, 269] width 22 height 22
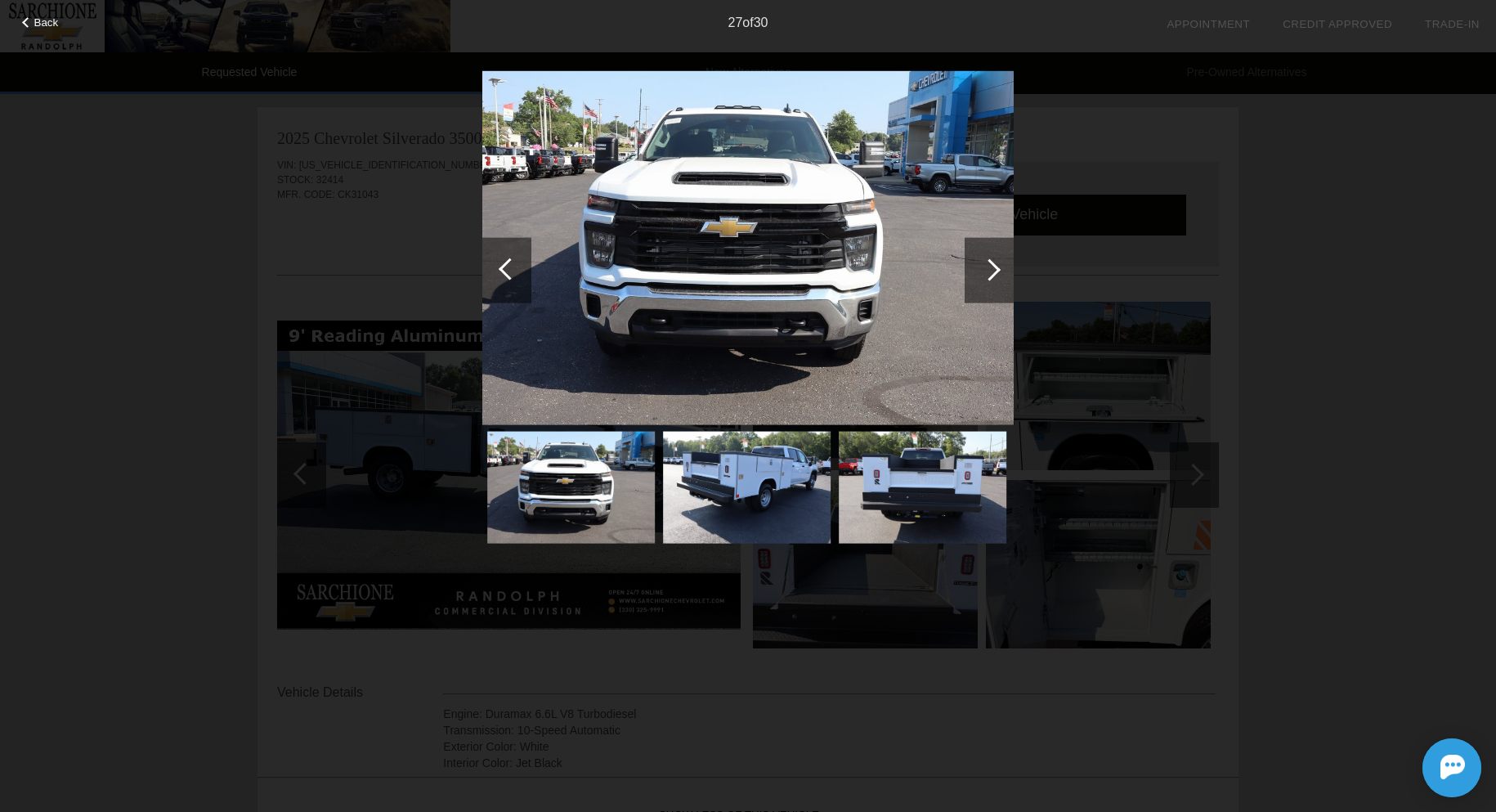
click at [992, 266] on div at bounding box center [989, 269] width 22 height 22
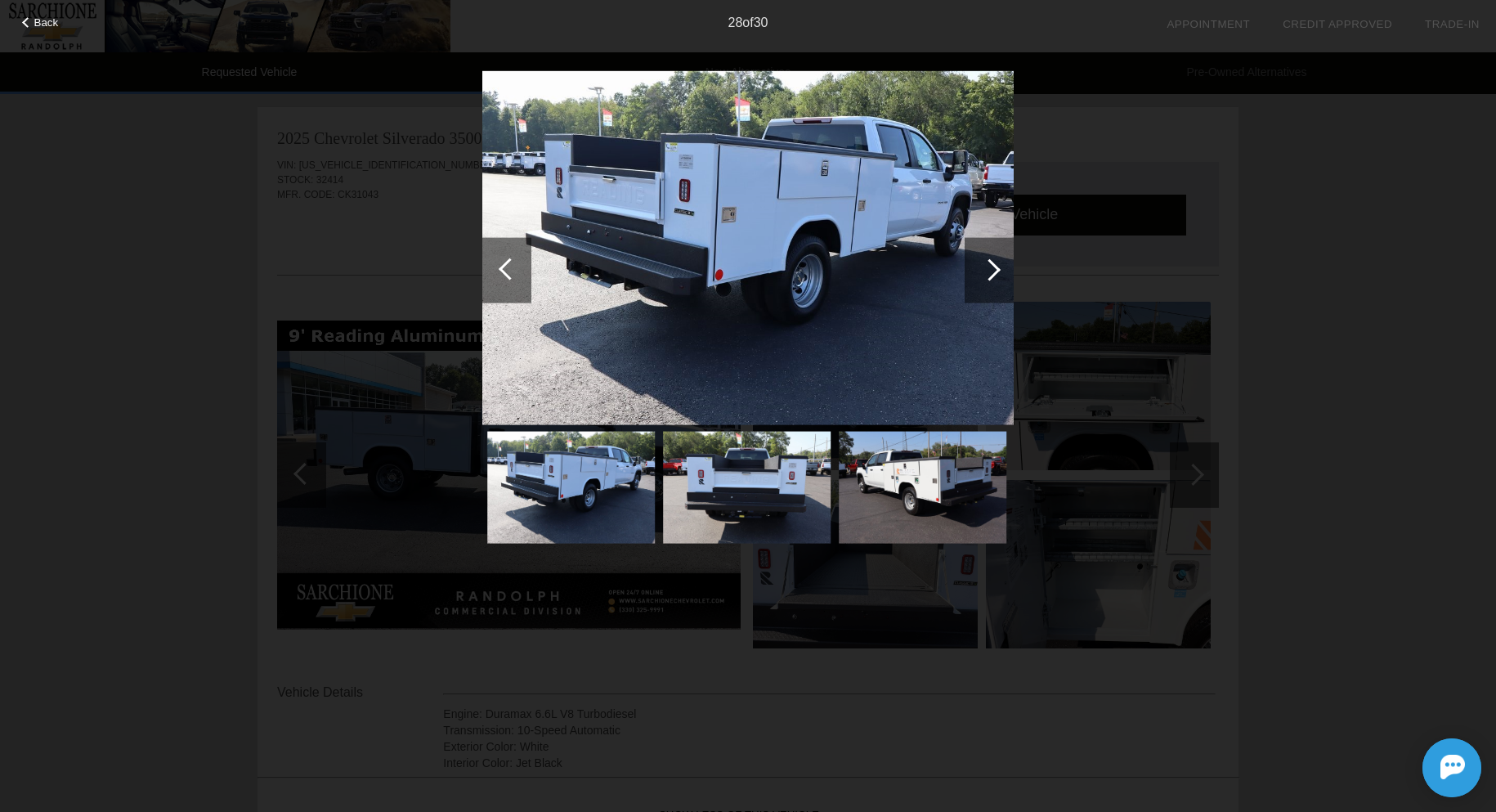
click at [992, 266] on div at bounding box center [989, 269] width 22 height 22
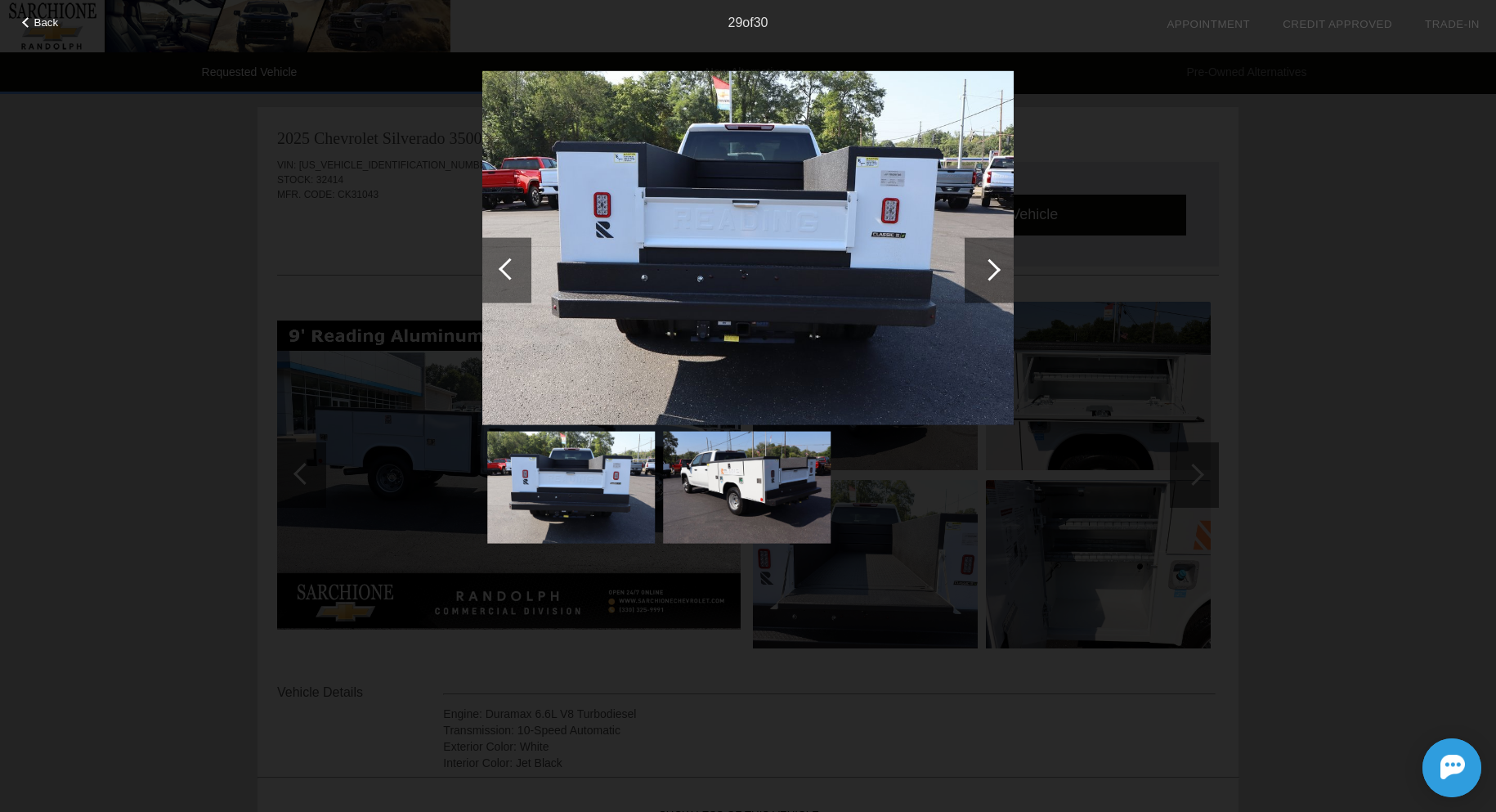
click at [992, 266] on div at bounding box center [989, 269] width 22 height 22
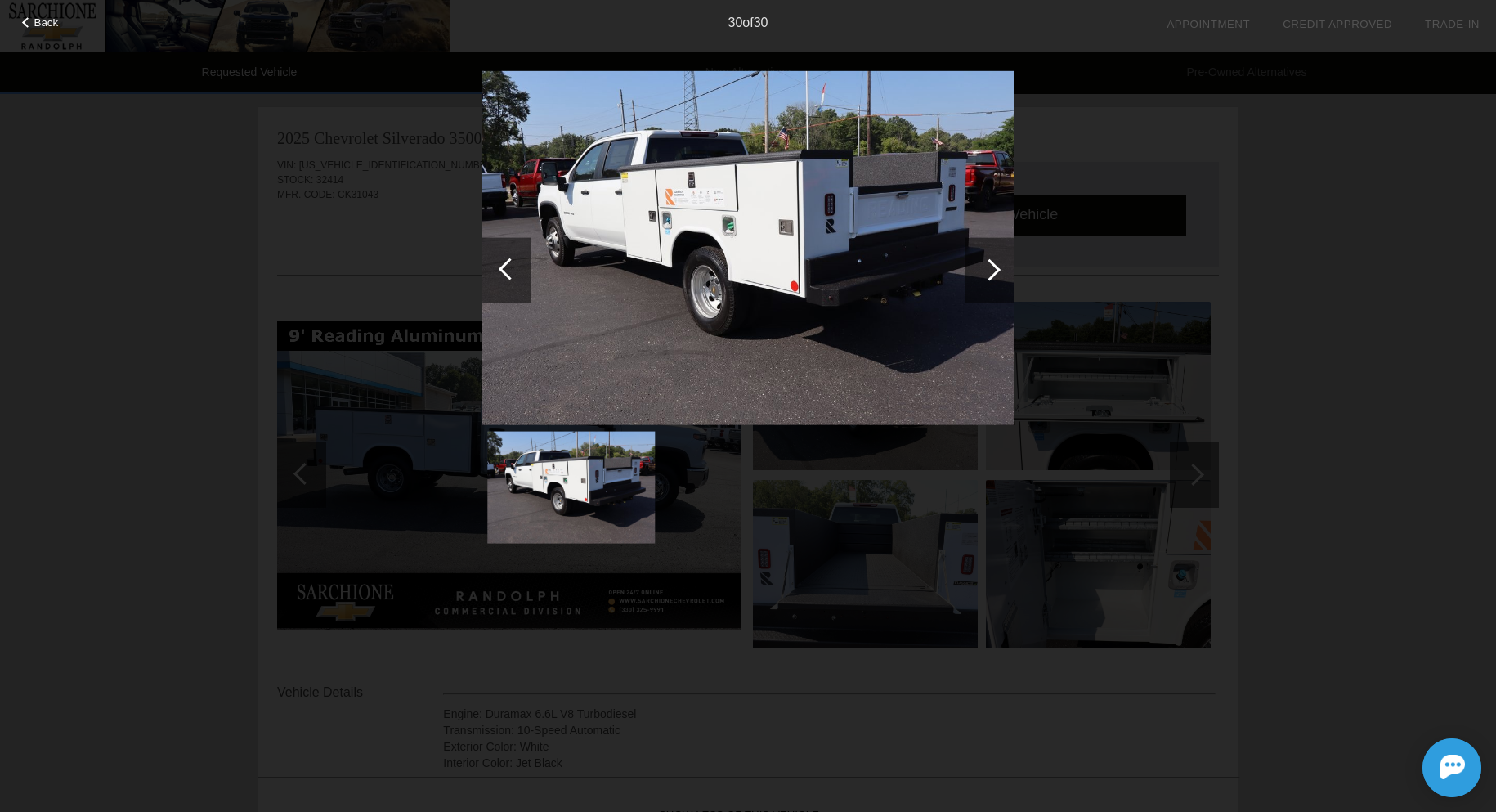
click at [992, 266] on div at bounding box center [989, 269] width 22 height 22
